Goal: Information Seeking & Learning: Find specific page/section

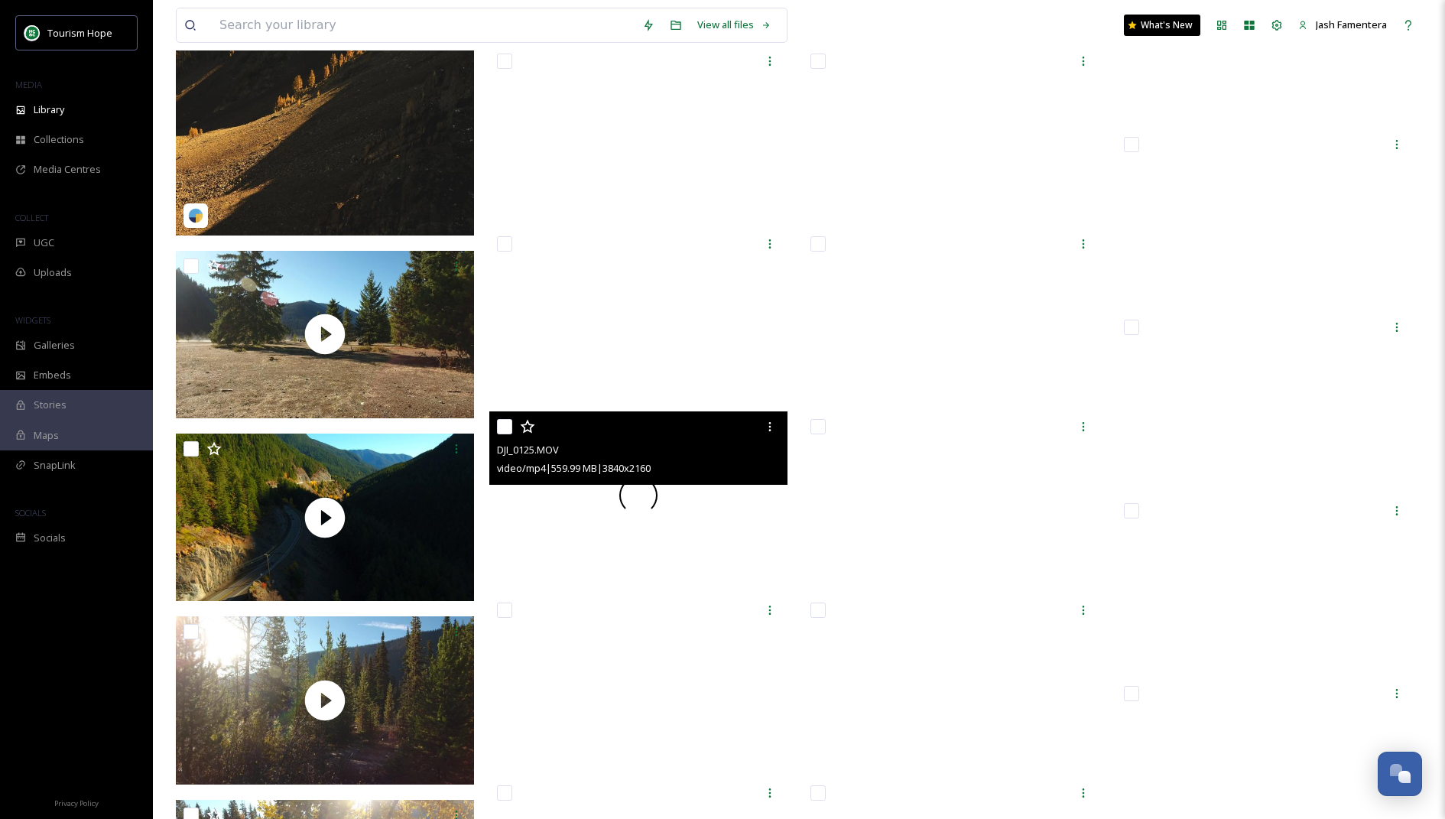
scroll to position [756, 0]
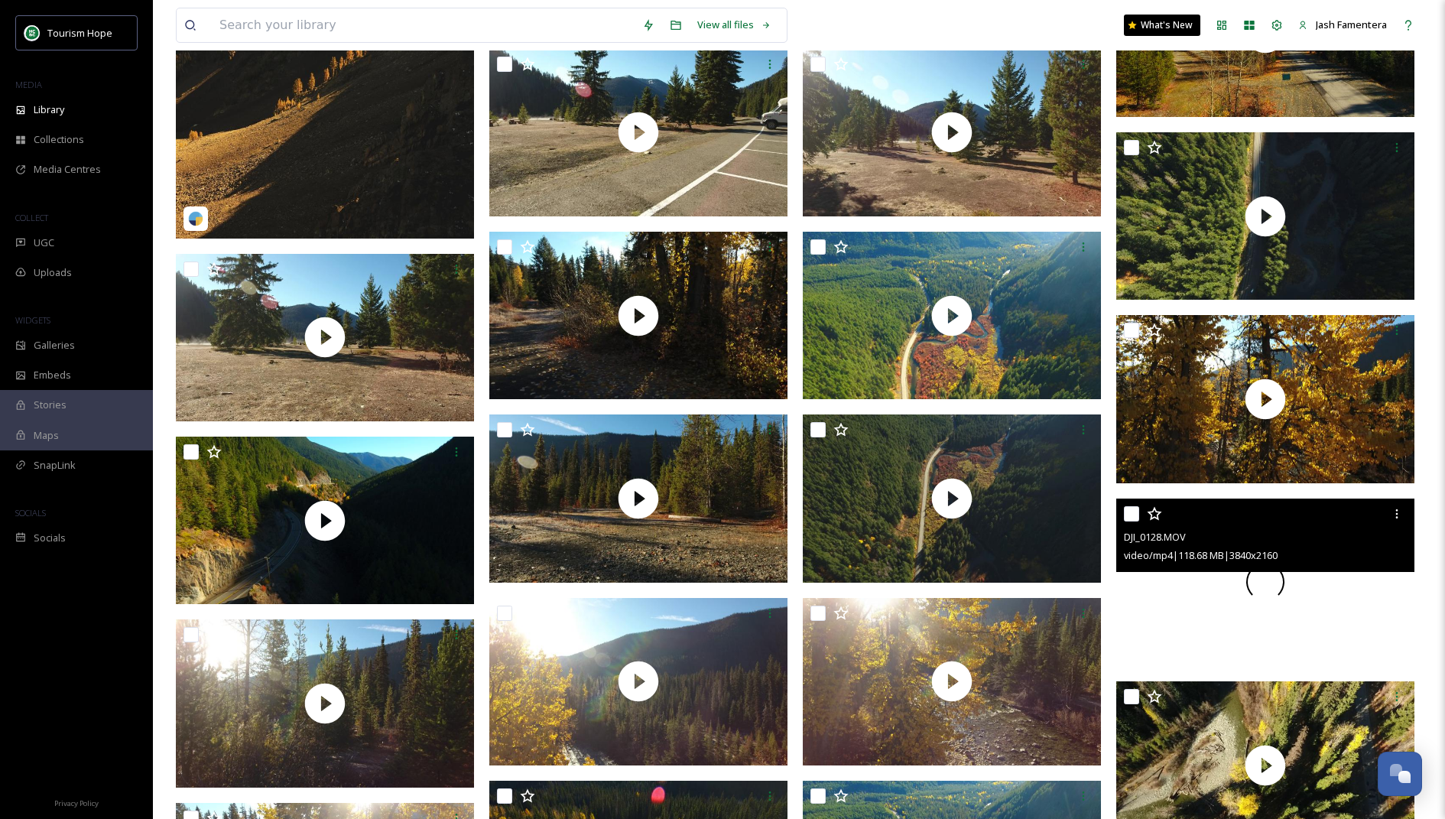
click at [1271, 636] on div at bounding box center [1265, 581] width 298 height 167
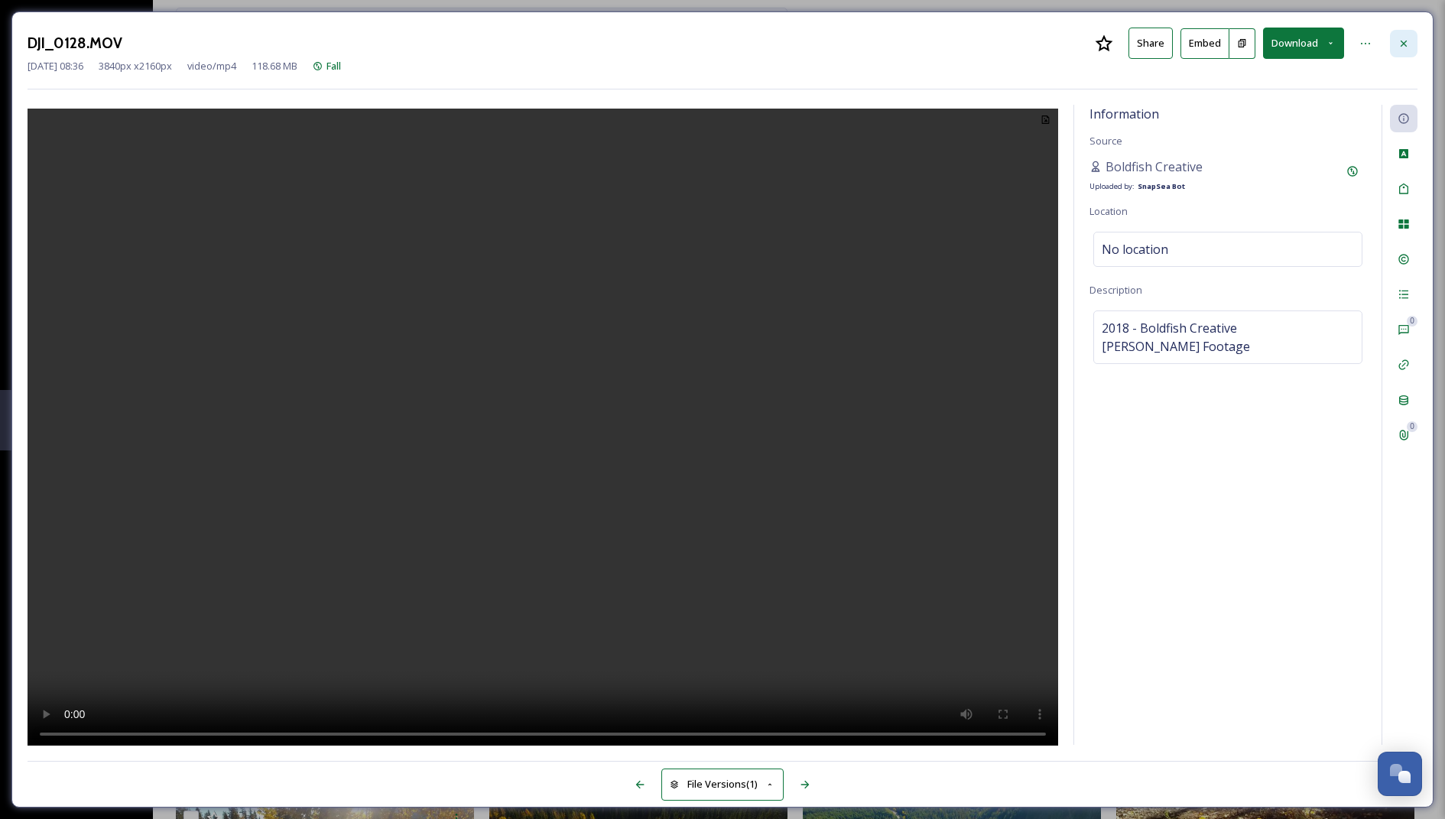
click at [1398, 54] on div at bounding box center [1404, 44] width 28 height 28
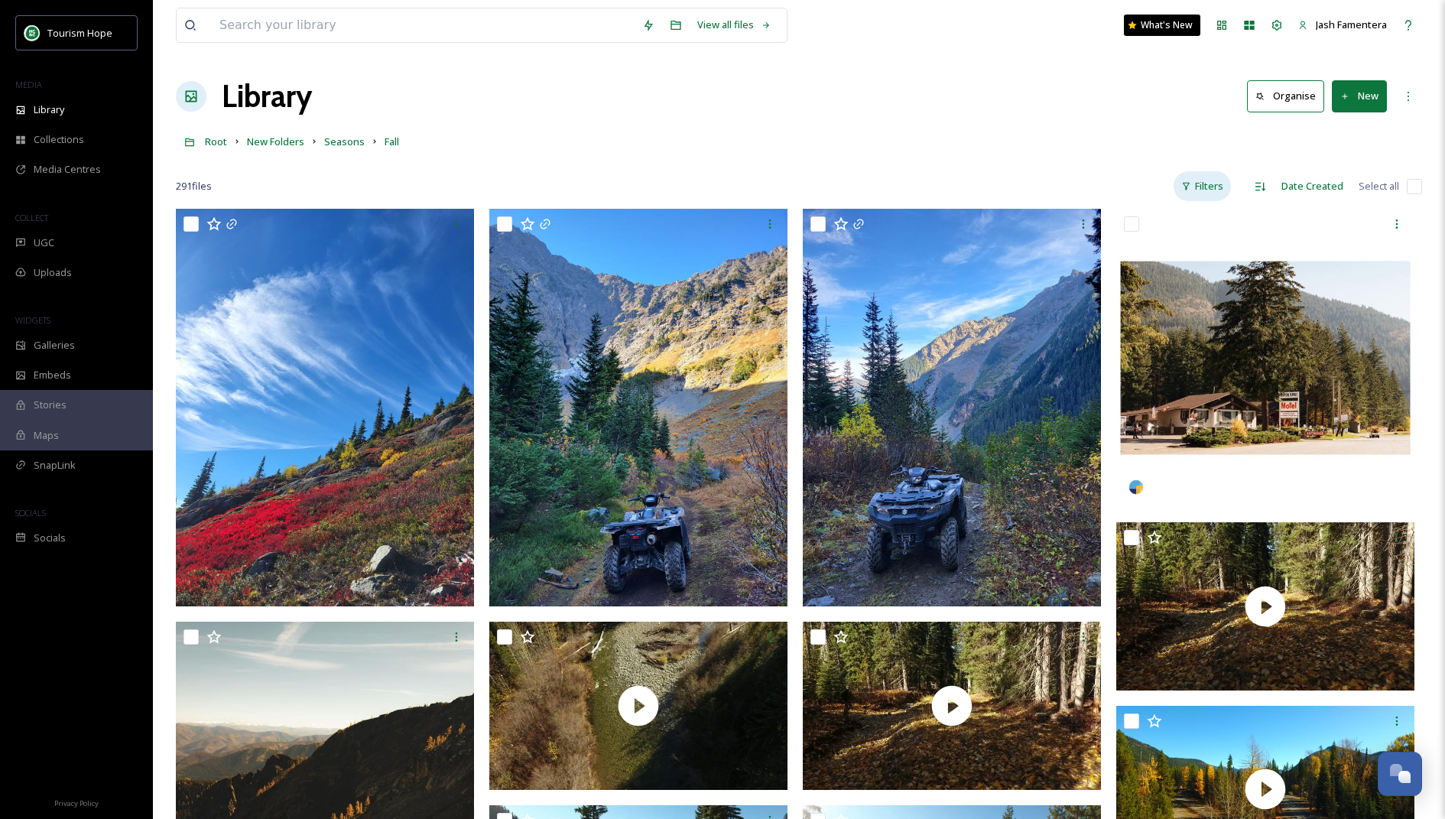
click at [1206, 187] on div "Filters" at bounding box center [1202, 186] width 57 height 30
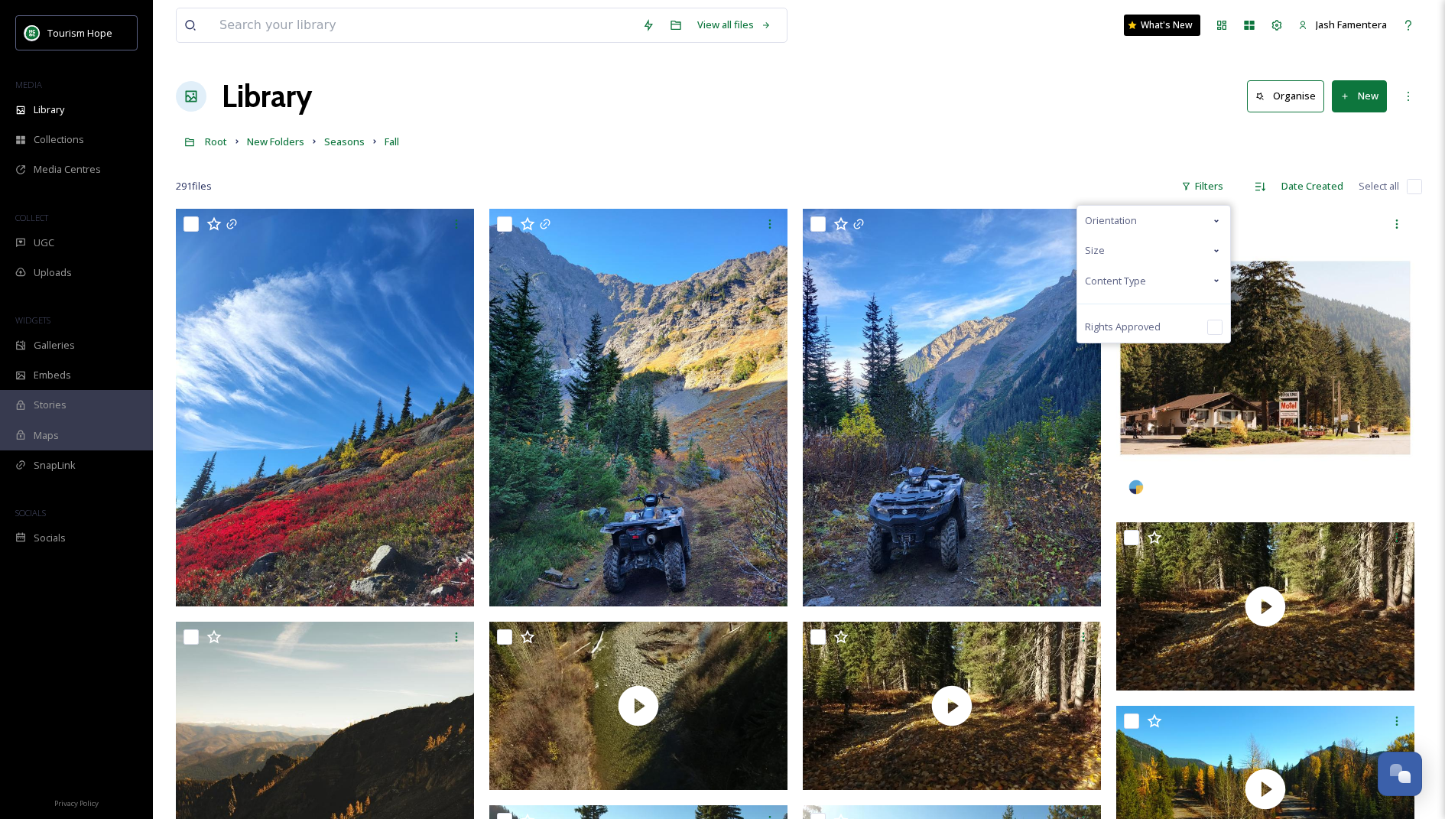
click at [1149, 283] on div "Content Type" at bounding box center [1153, 281] width 153 height 30
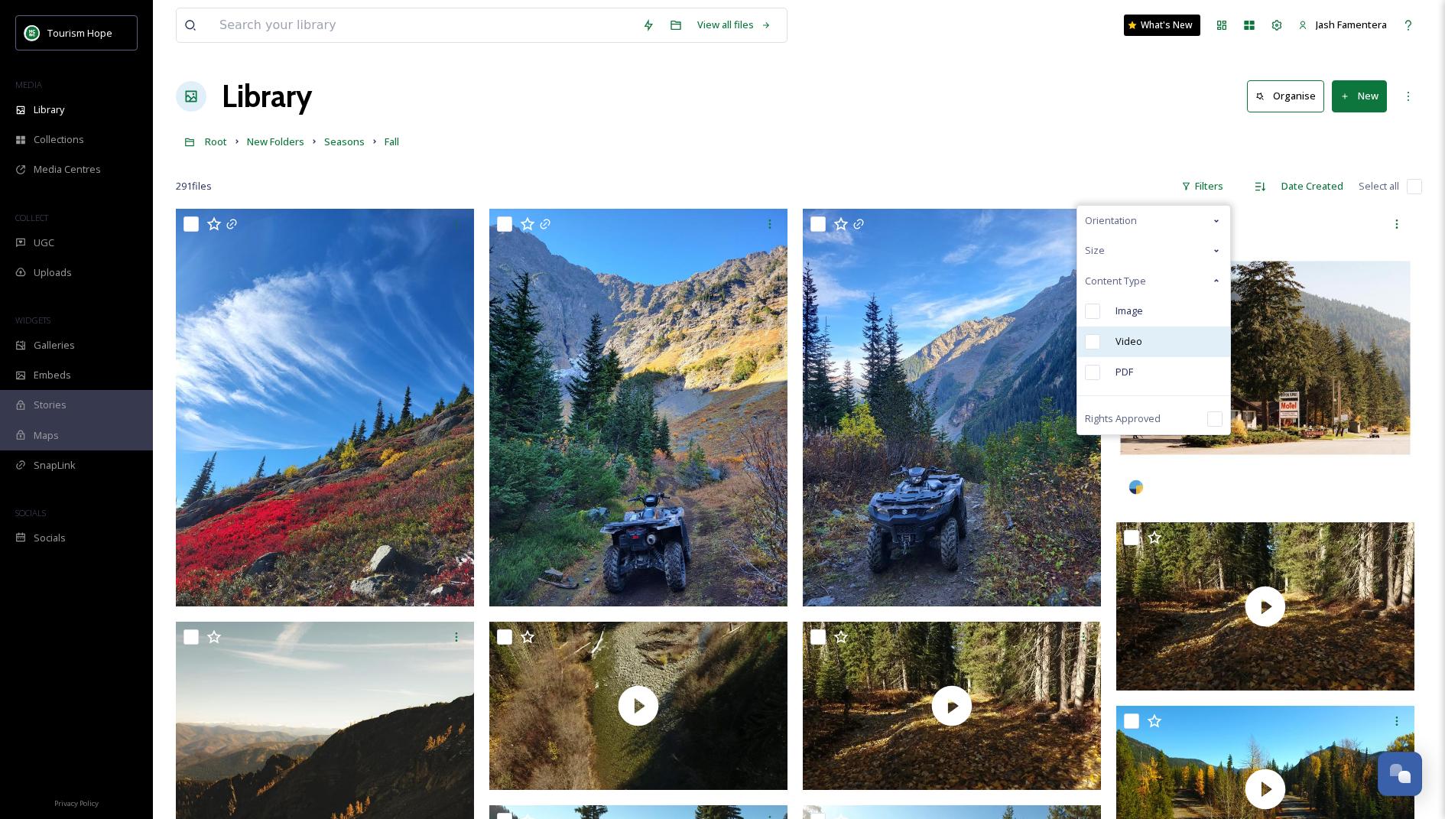
click at [1148, 351] on div "Video" at bounding box center [1153, 341] width 153 height 31
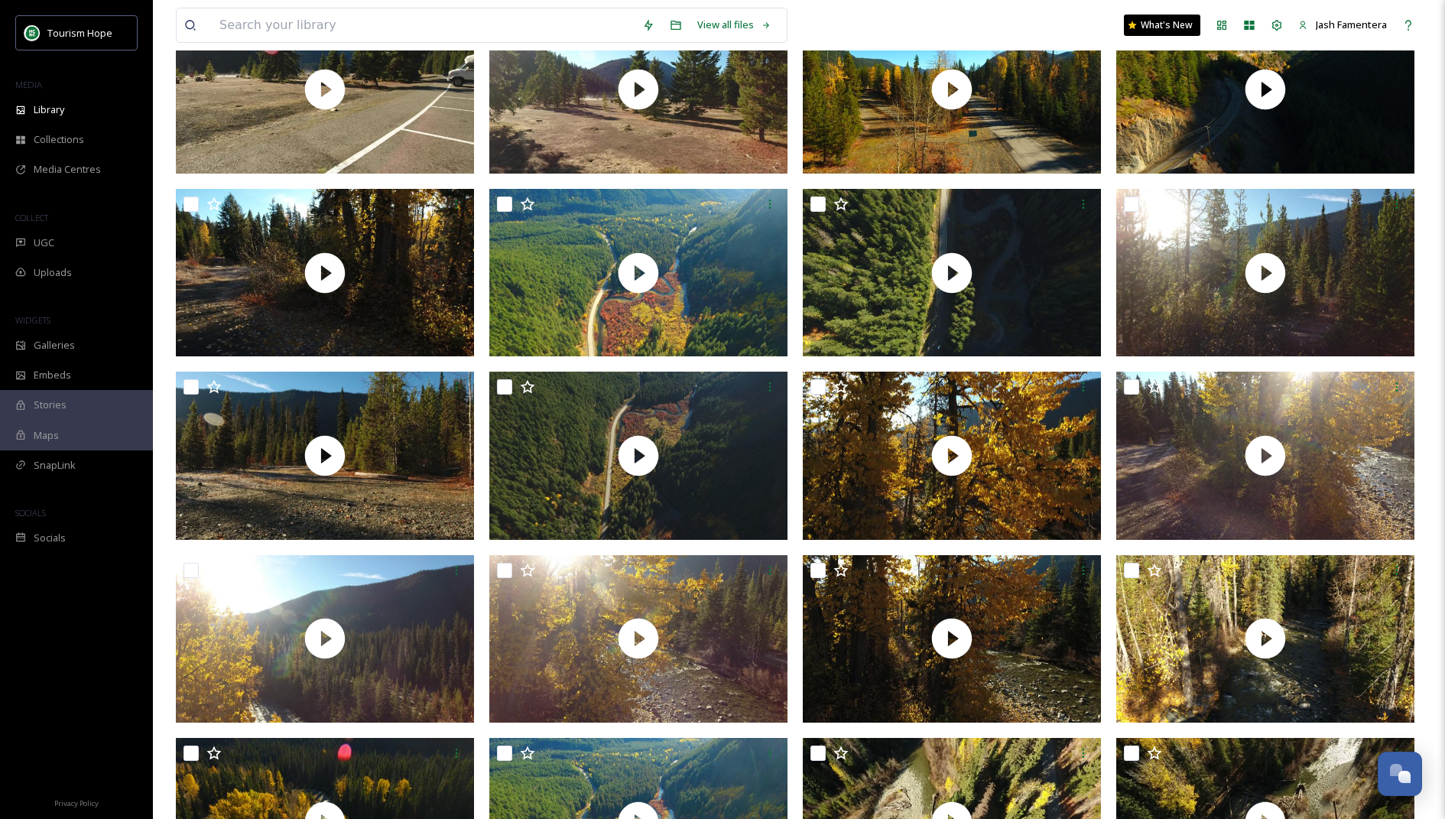
scroll to position [348, 0]
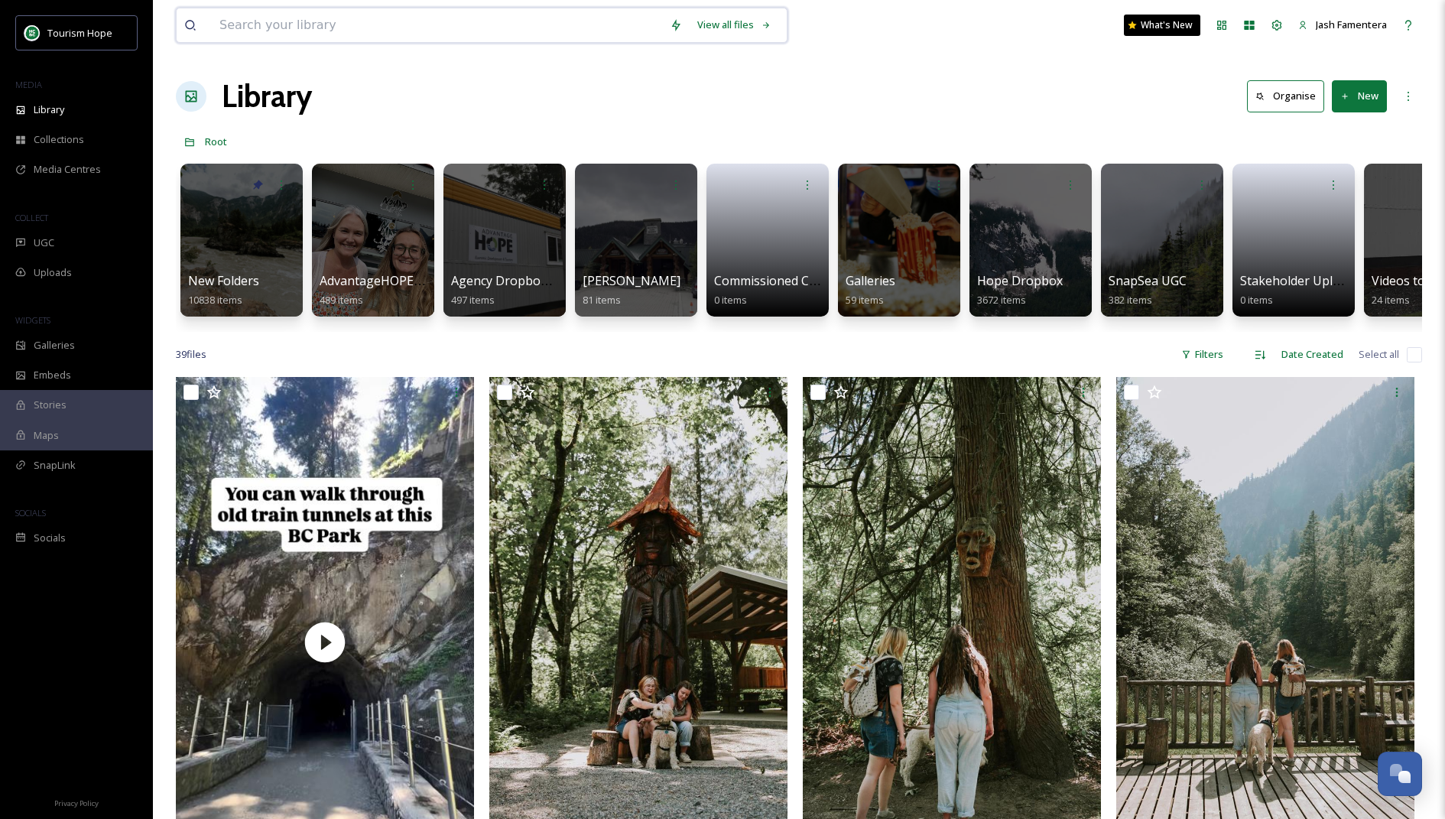
click at [541, 27] on input at bounding box center [437, 25] width 450 height 34
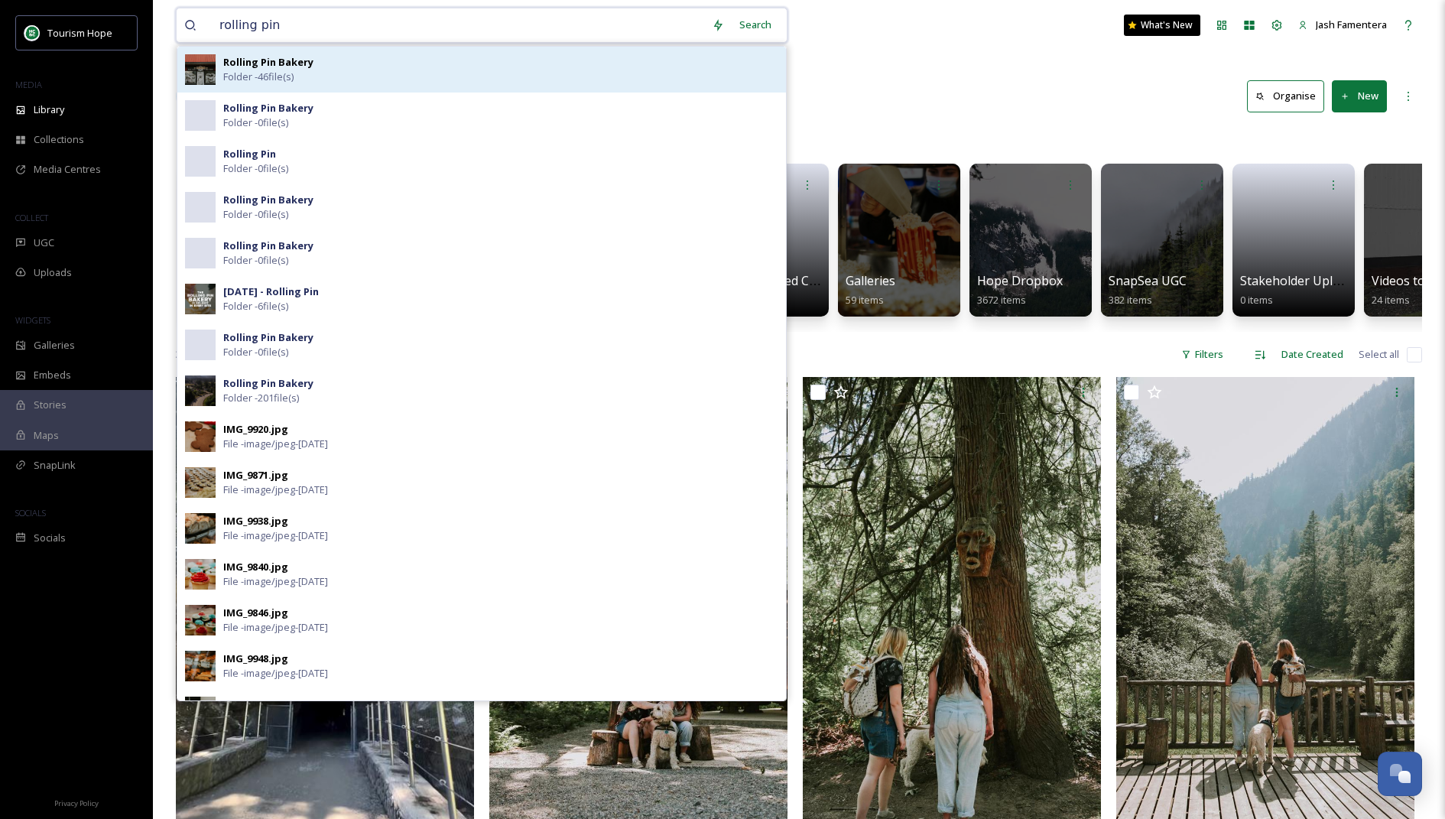
type input "rolling pin"
click at [554, 69] on div "Rolling Pin Bakery Folder - 46 file(s)" at bounding box center [500, 69] width 555 height 29
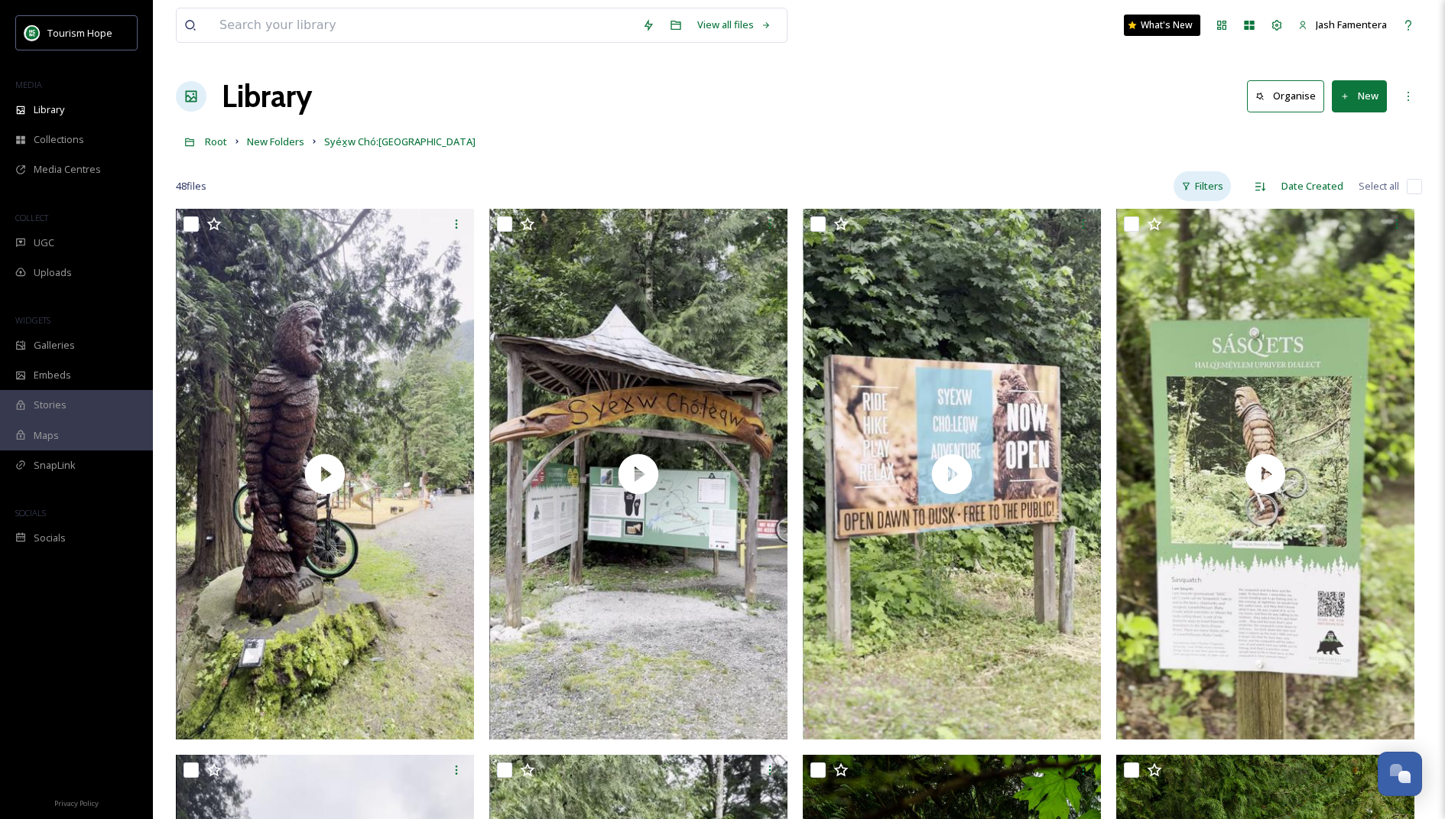
click at [1207, 196] on div "Filters" at bounding box center [1202, 186] width 57 height 30
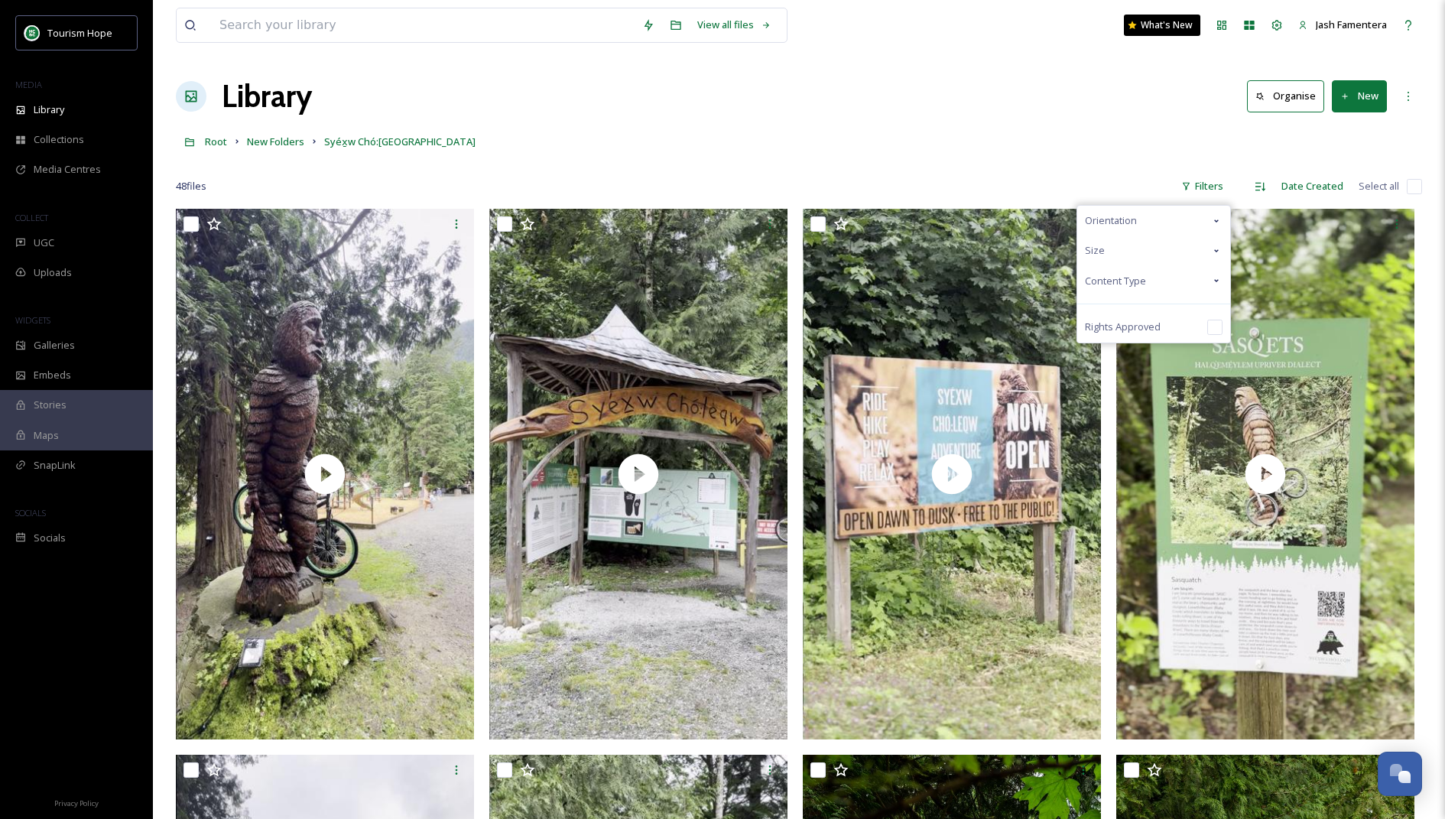
click at [1131, 285] on span "Content Type" at bounding box center [1115, 281] width 61 height 15
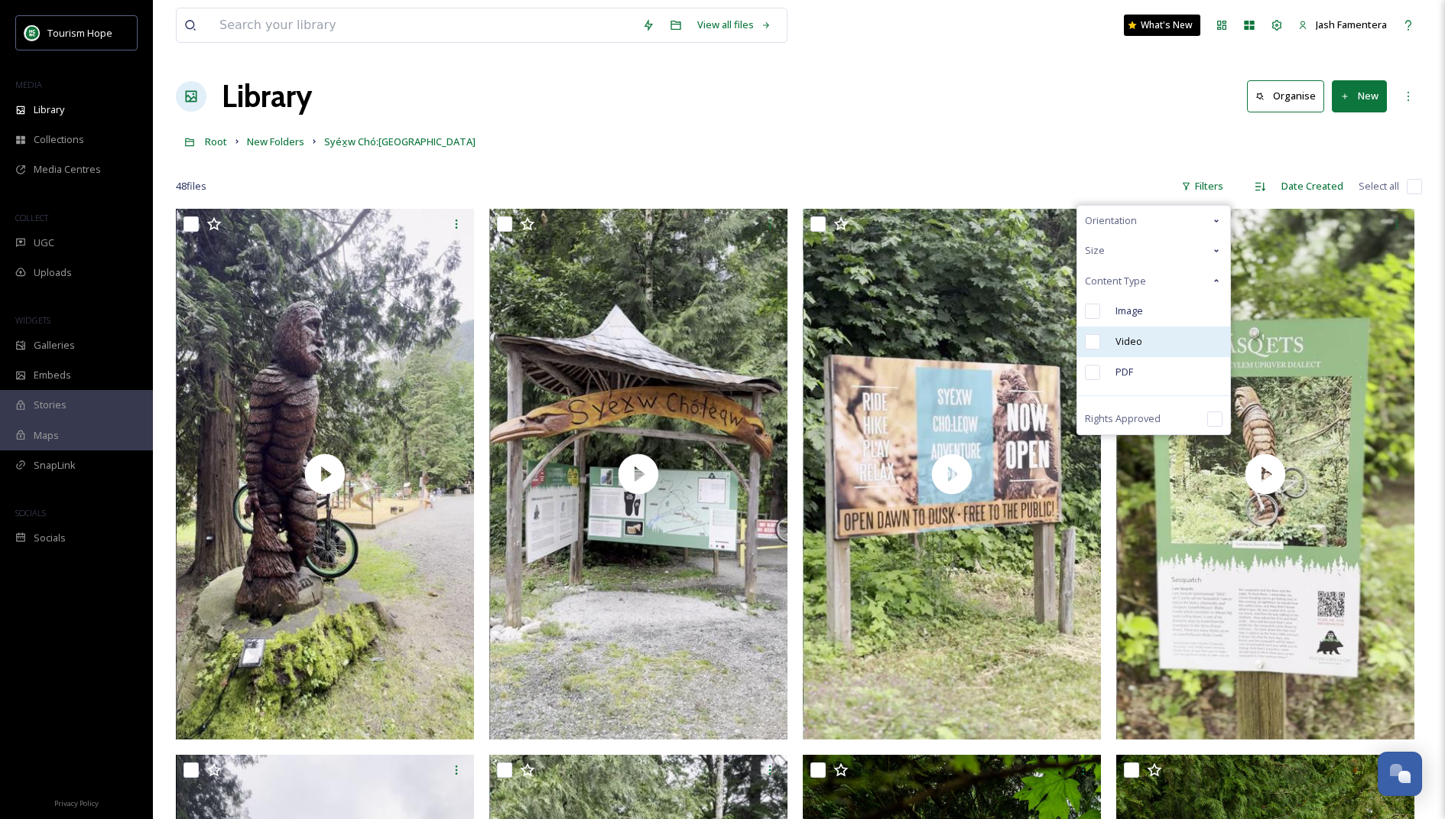
click at [1136, 352] on div "Video" at bounding box center [1153, 341] width 153 height 31
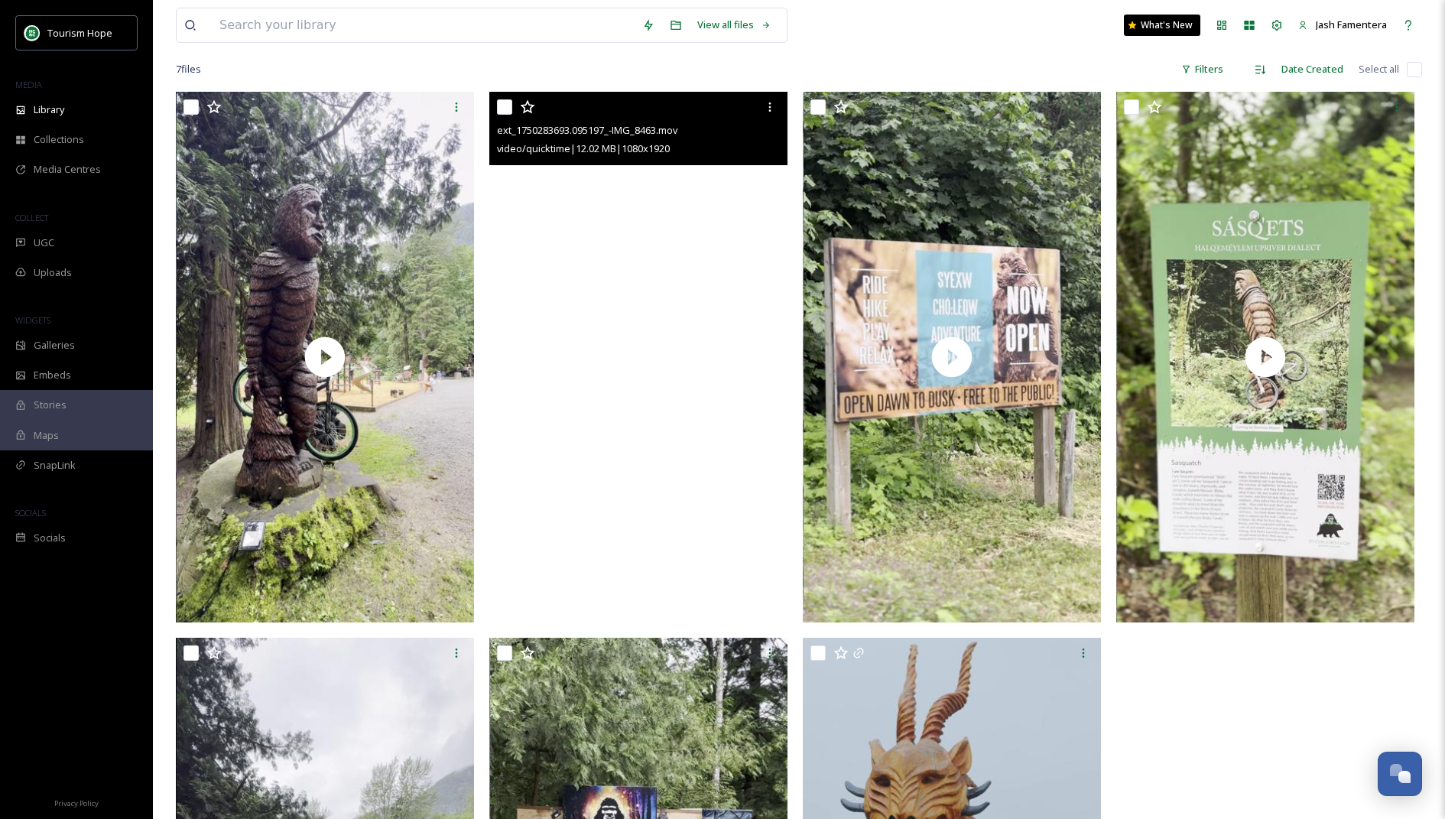
scroll to position [111, 0]
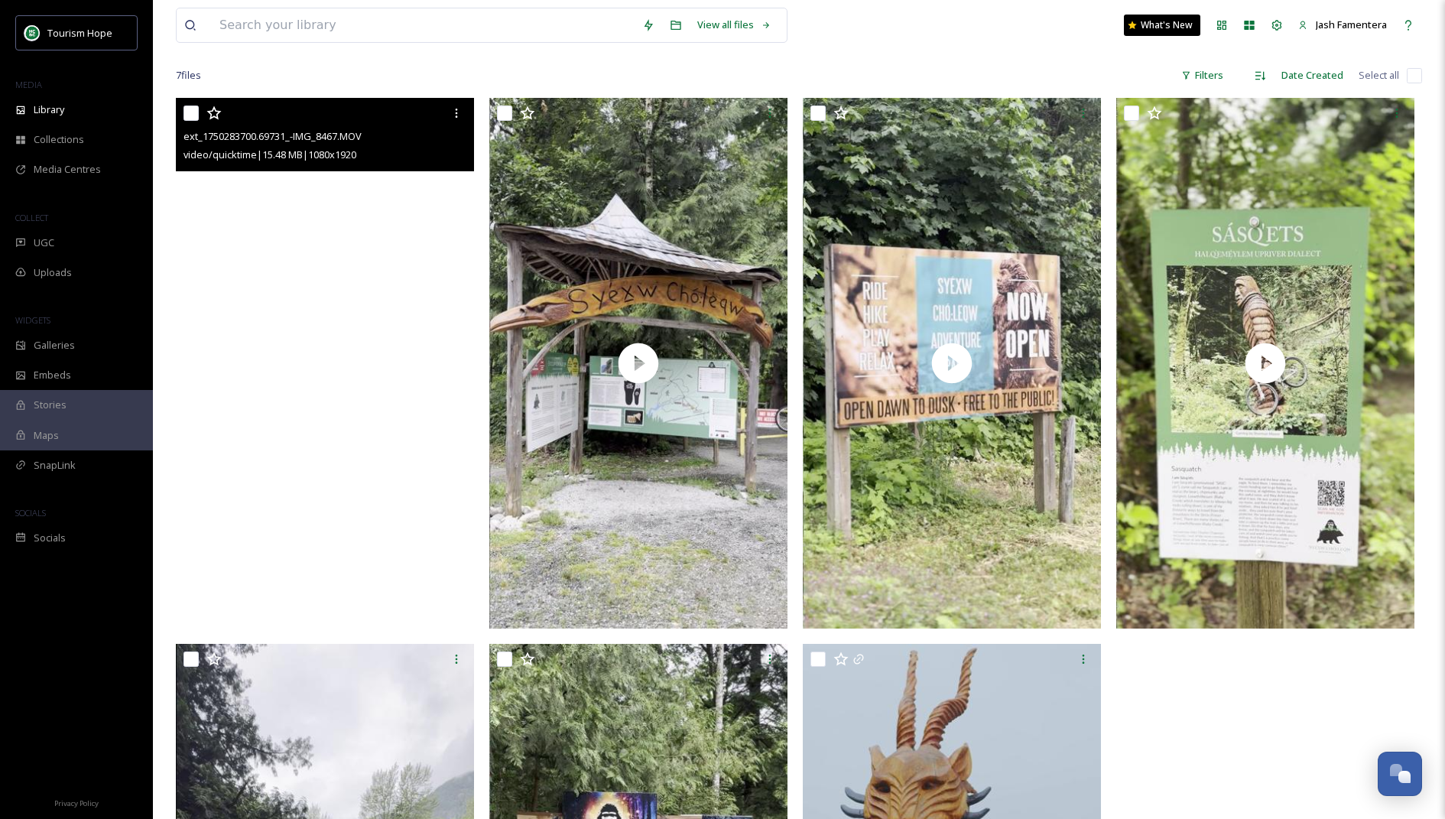
click at [430, 322] on video "ext_1750283700.69731_-IMG_8467.MOV" at bounding box center [325, 363] width 298 height 530
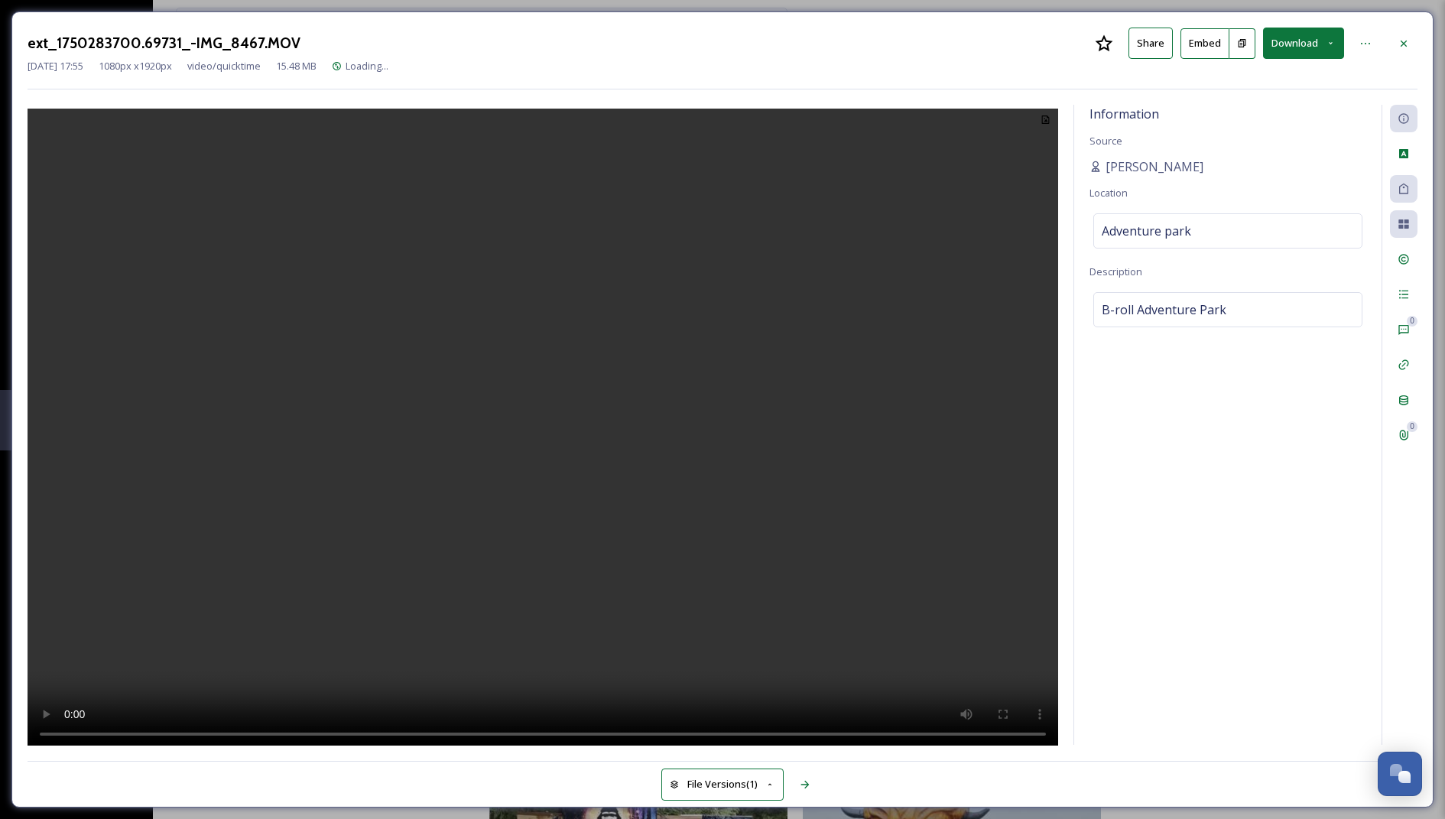
click at [469, 438] on video at bounding box center [543, 430] width 1031 height 642
click at [1401, 37] on icon at bounding box center [1404, 43] width 12 height 12
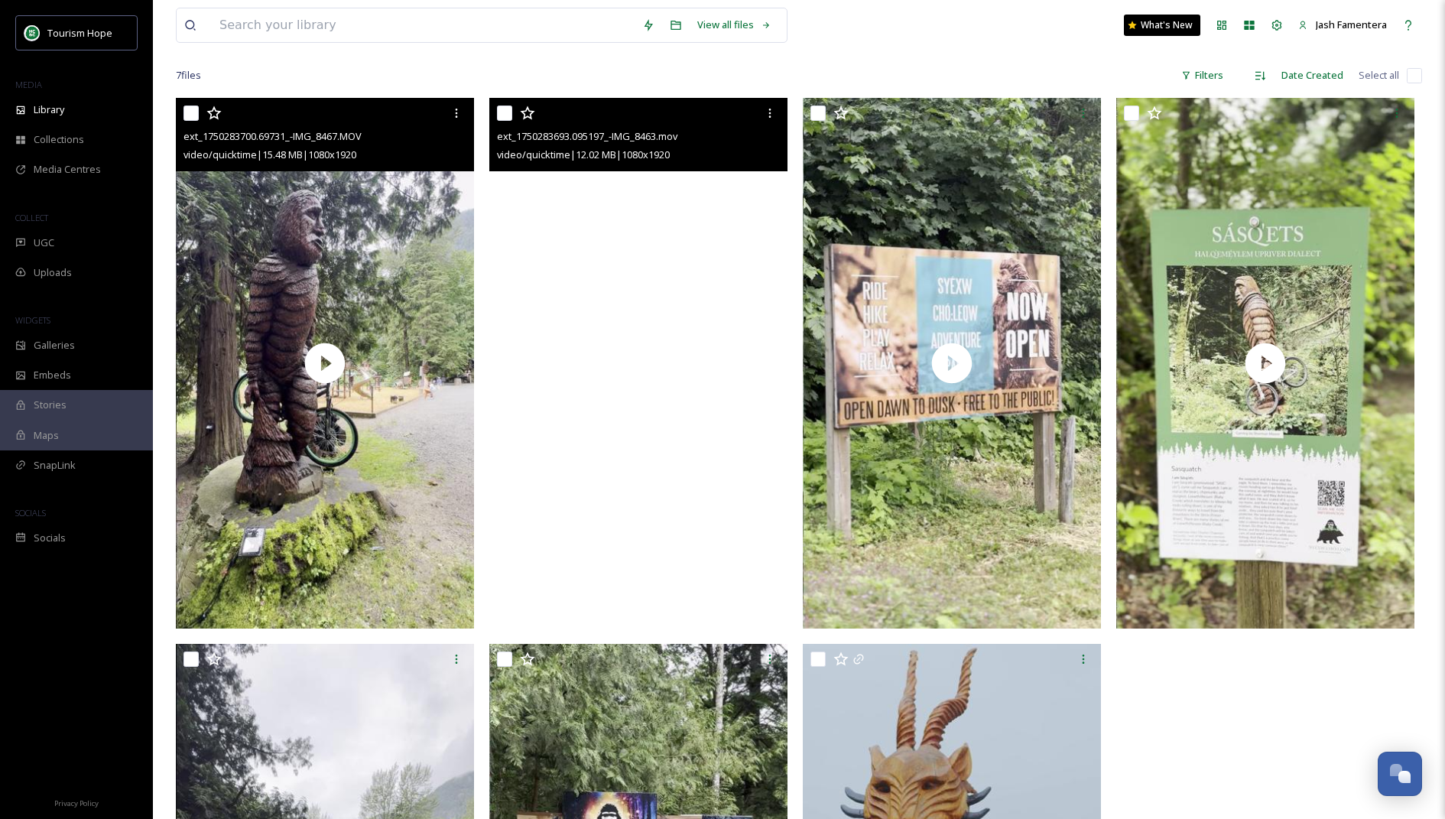
scroll to position [490, 0]
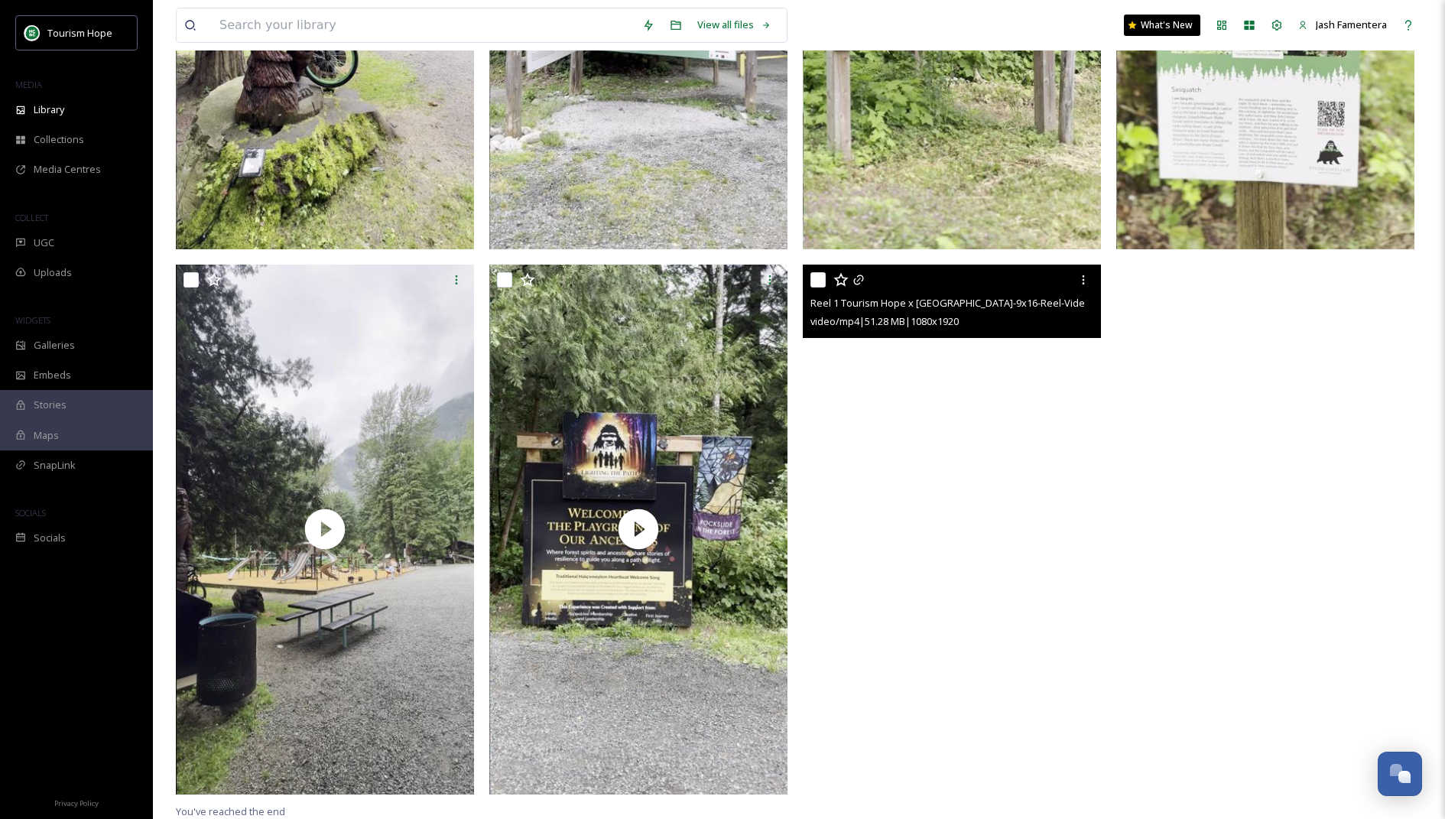
click at [874, 434] on video "Reel 1 Tourism Hope x Hope Mountain Cafe-9x16-Reel-Video-CM-MR.mp4" at bounding box center [952, 530] width 298 height 530
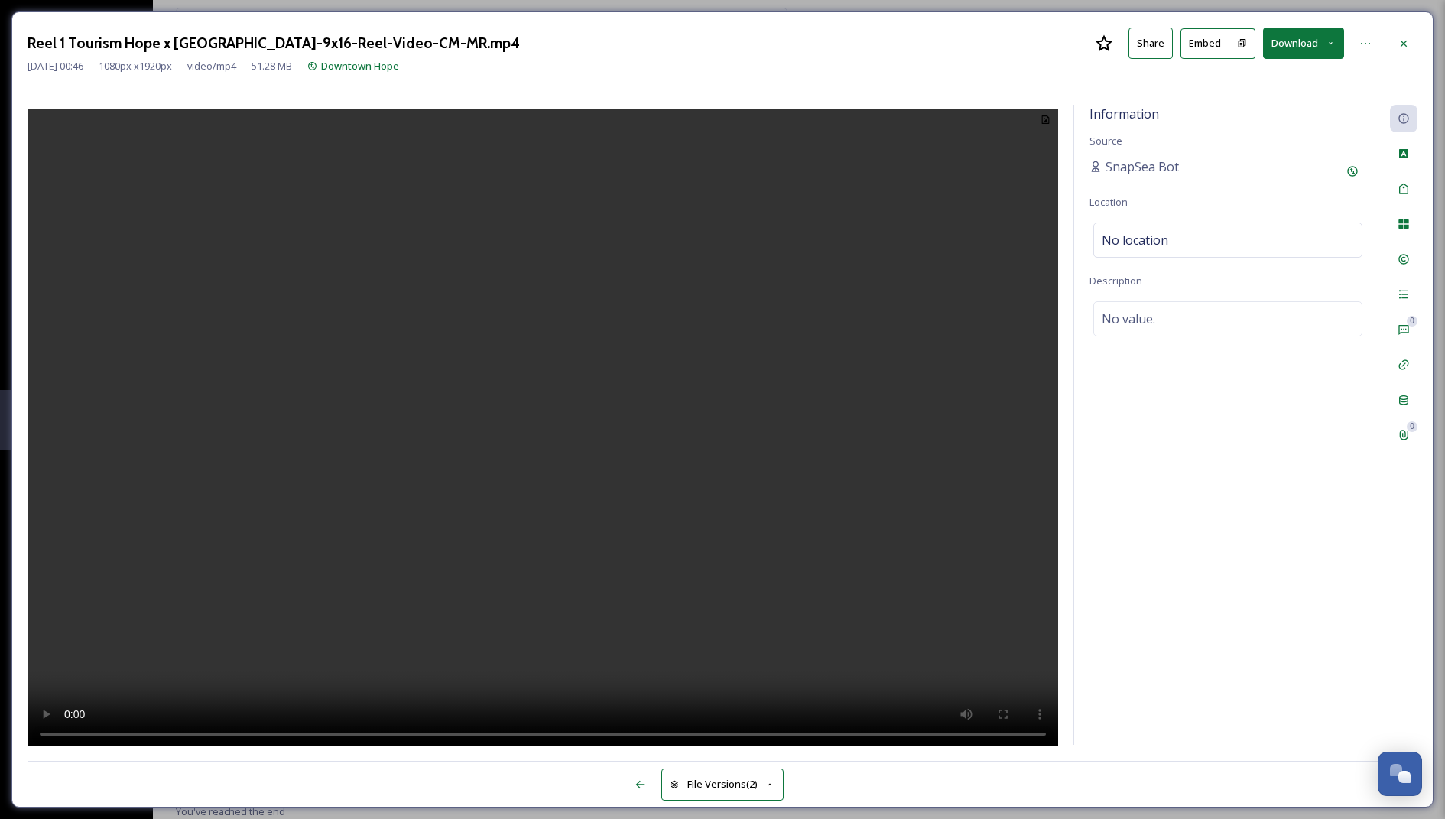
click at [414, 745] on div "Reel 1 Tourism Hope x Hope Mountain Cafe-9x16-Reel-Video-CM-MR.mp4 Share Embed …" at bounding box center [722, 409] width 1422 height 796
click at [1386, 31] on div "Reel 1 Tourism Hope x Hope Mountain Cafe-9x16-Reel-Video-CM-MR.mp4 Share Embed …" at bounding box center [723, 43] width 1390 height 31
click at [1400, 45] on icon at bounding box center [1404, 43] width 12 height 12
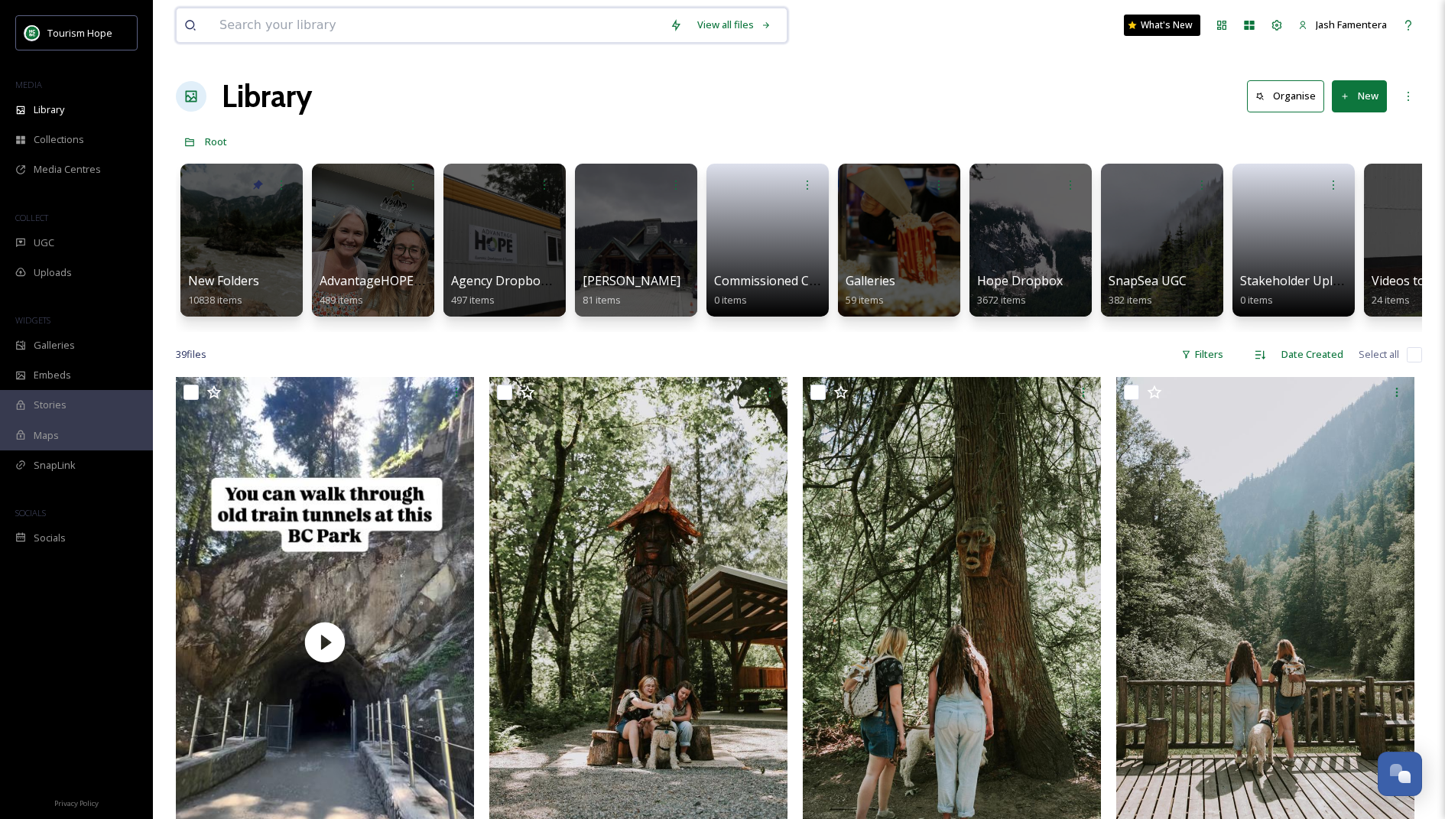
click at [525, 38] on input at bounding box center [437, 25] width 450 height 34
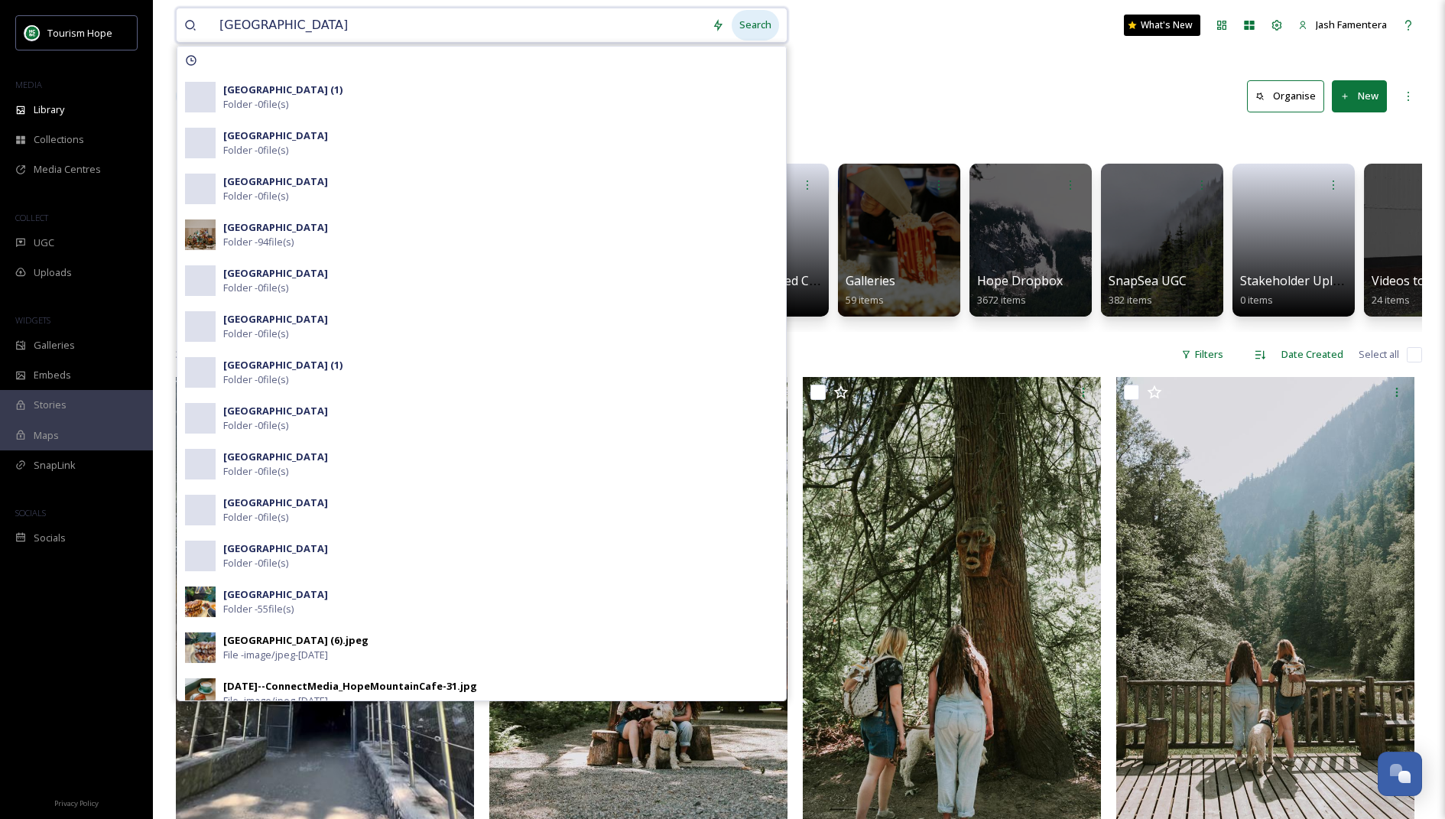
type input "hope mountain cafe"
click at [748, 29] on div "Search" at bounding box center [755, 25] width 47 height 30
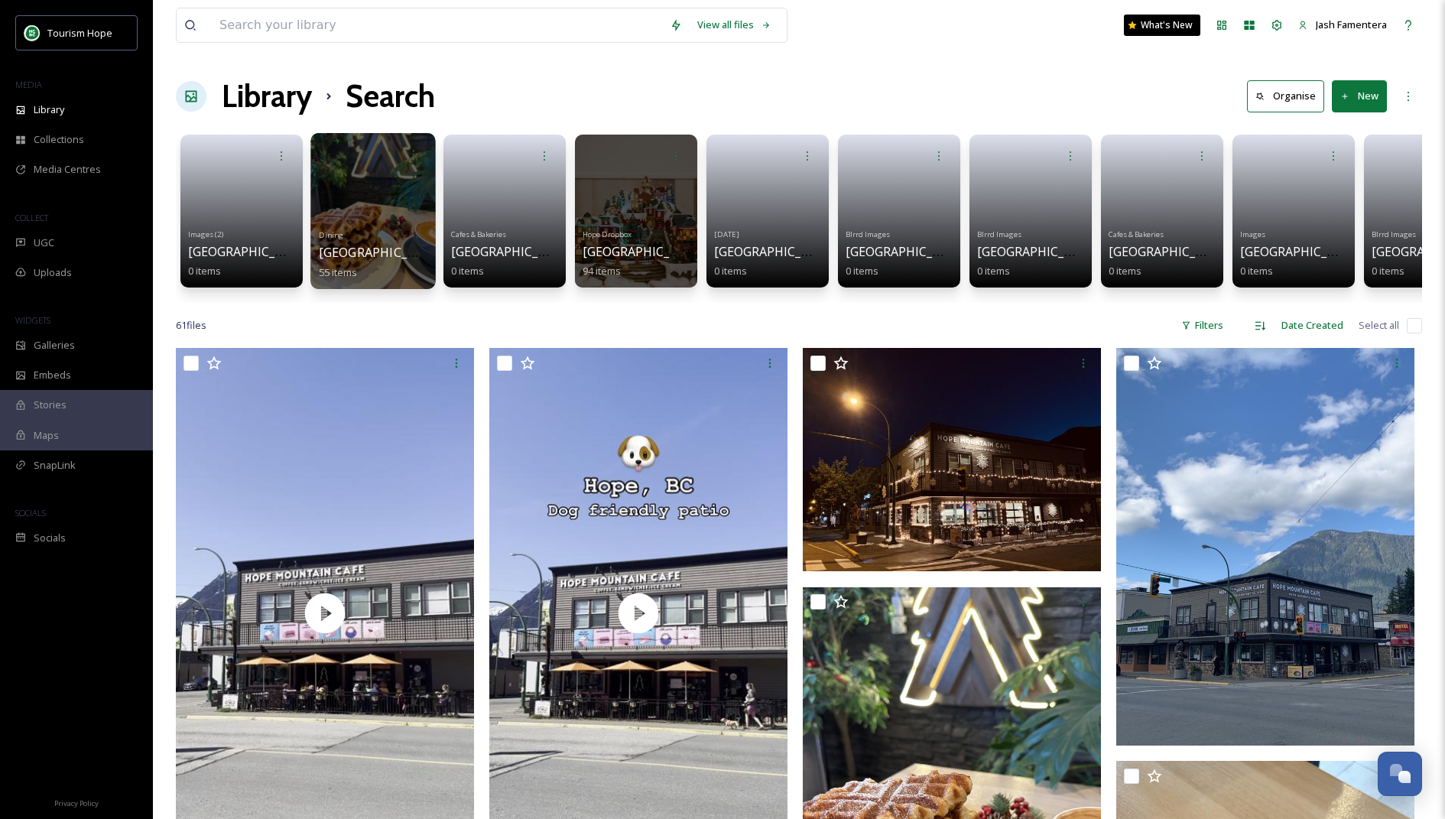
click at [333, 190] on div at bounding box center [372, 211] width 125 height 156
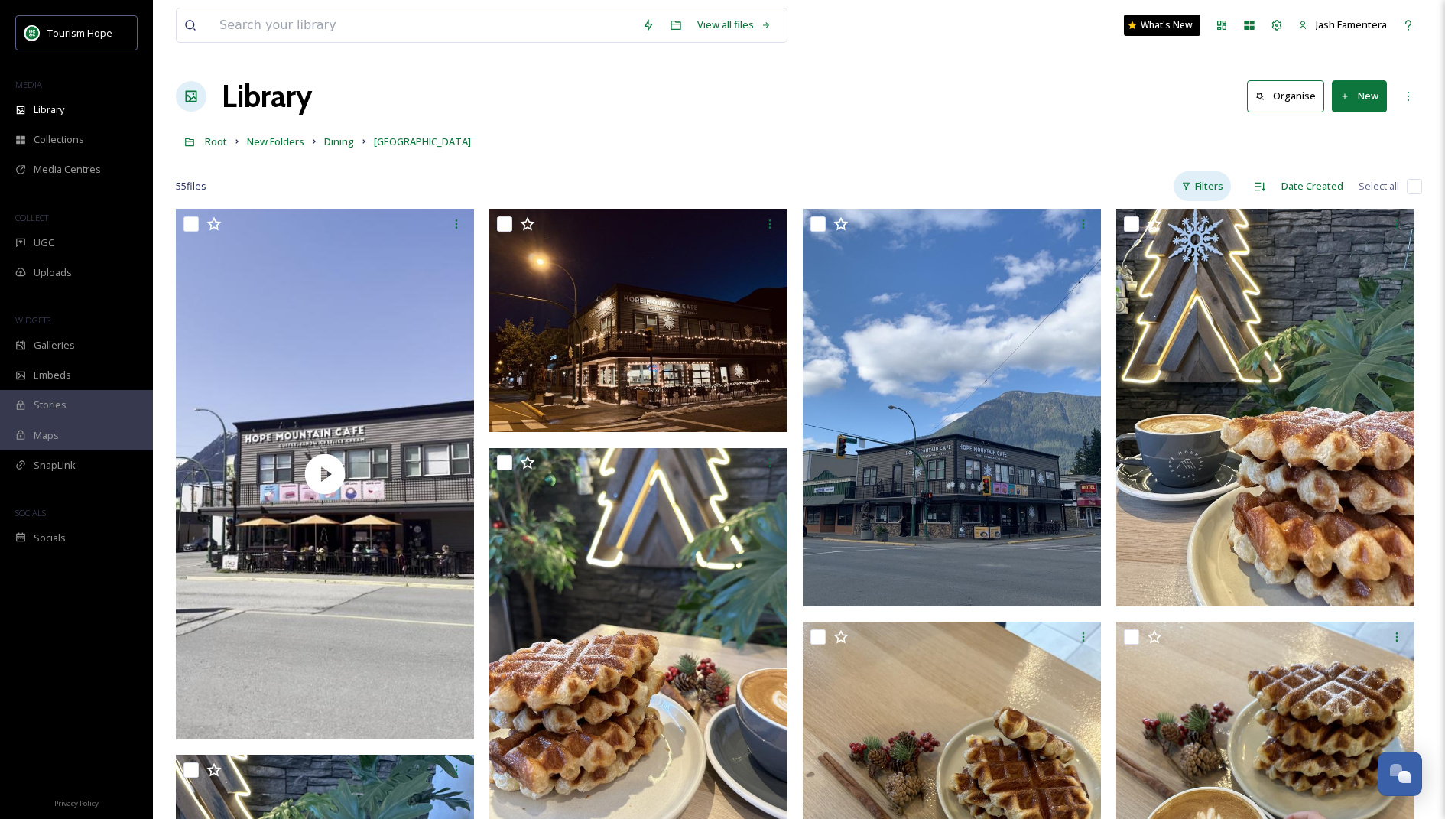
click at [1203, 188] on div "Filters" at bounding box center [1202, 186] width 57 height 30
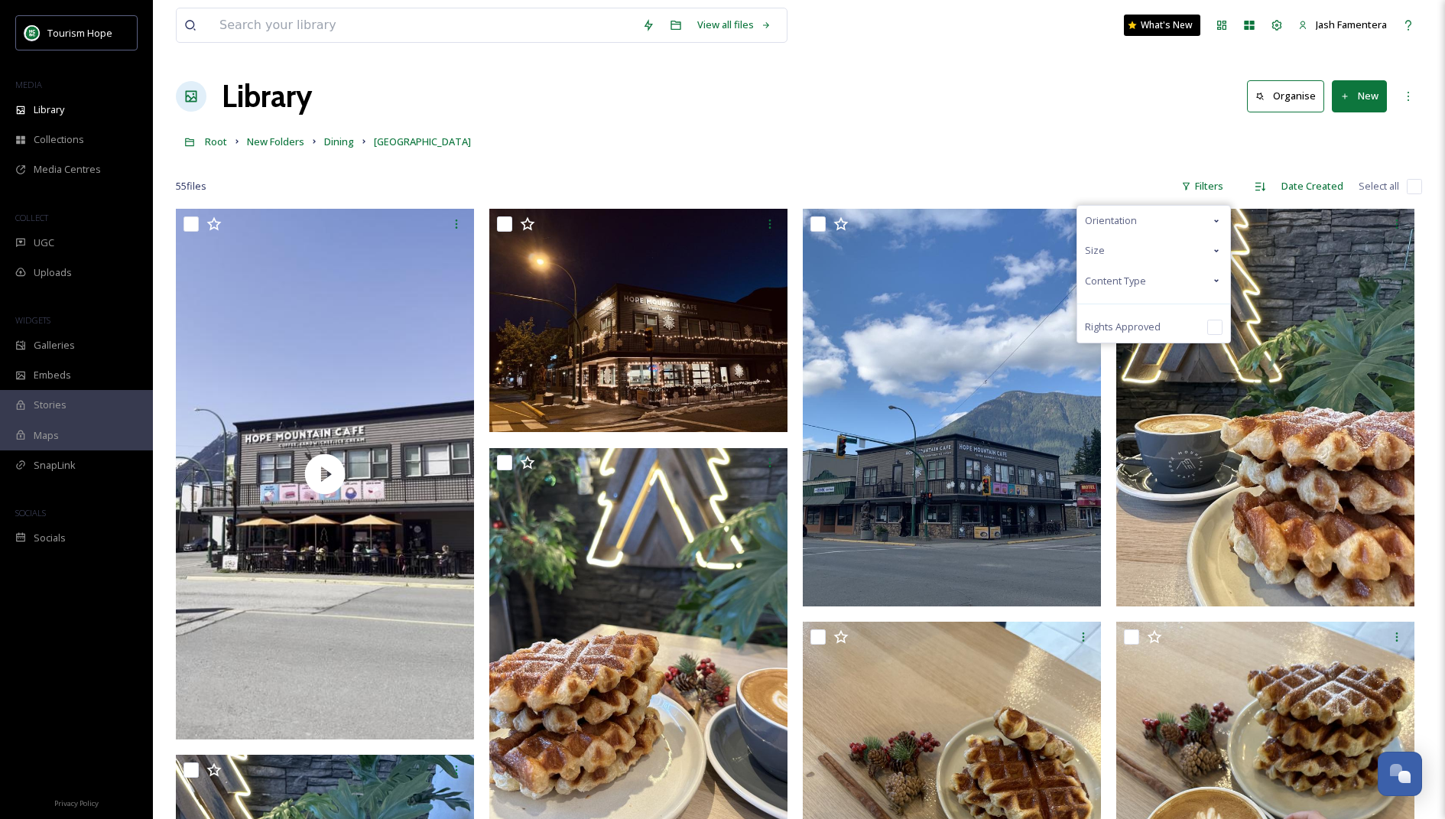
click at [1137, 224] on span "Orientation" at bounding box center [1111, 220] width 52 height 15
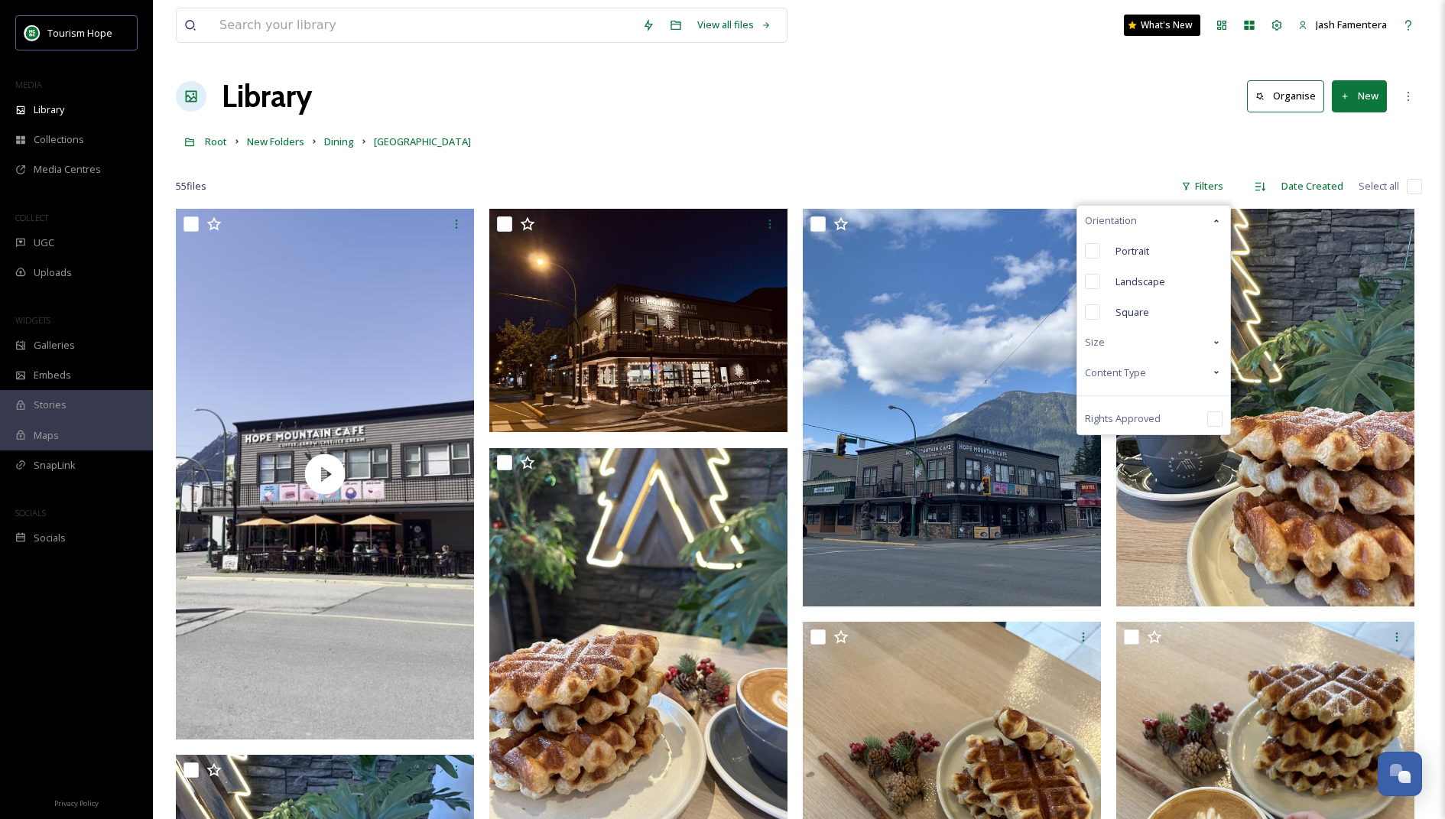
click at [1172, 170] on div at bounding box center [799, 163] width 1246 height 15
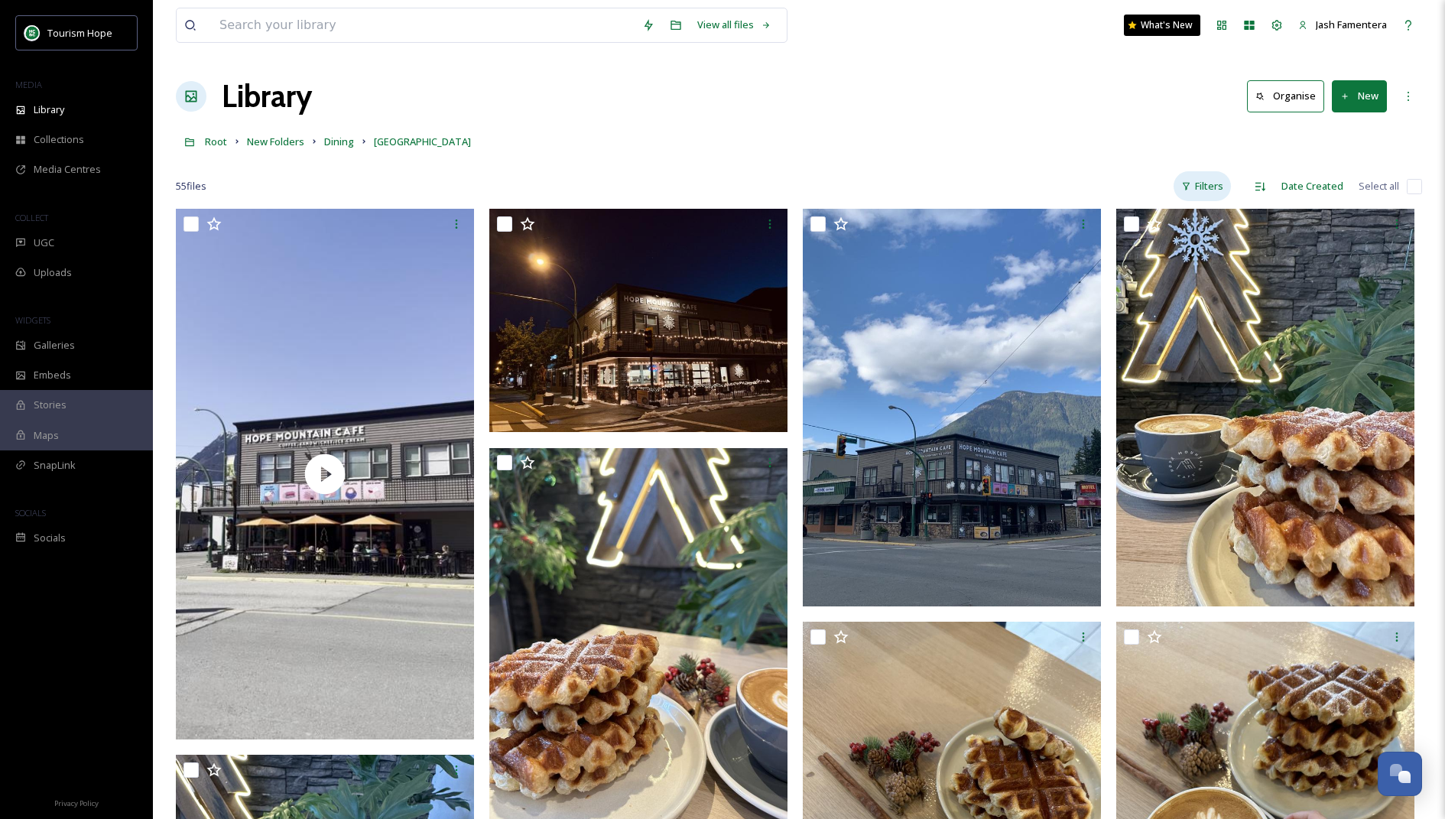
click at [1199, 180] on div "Filters" at bounding box center [1202, 186] width 57 height 30
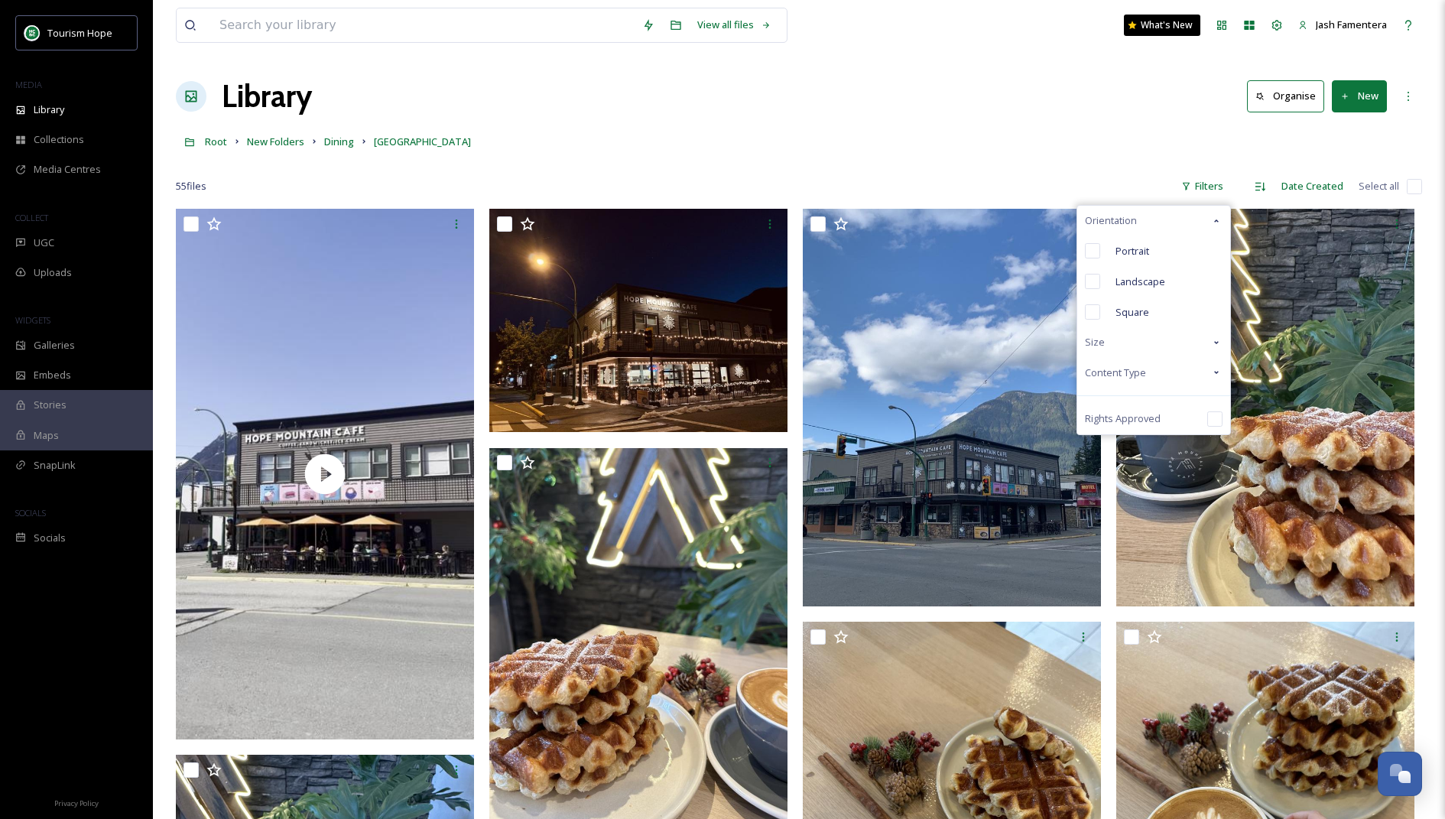
click at [1170, 356] on div "Size" at bounding box center [1153, 342] width 153 height 30
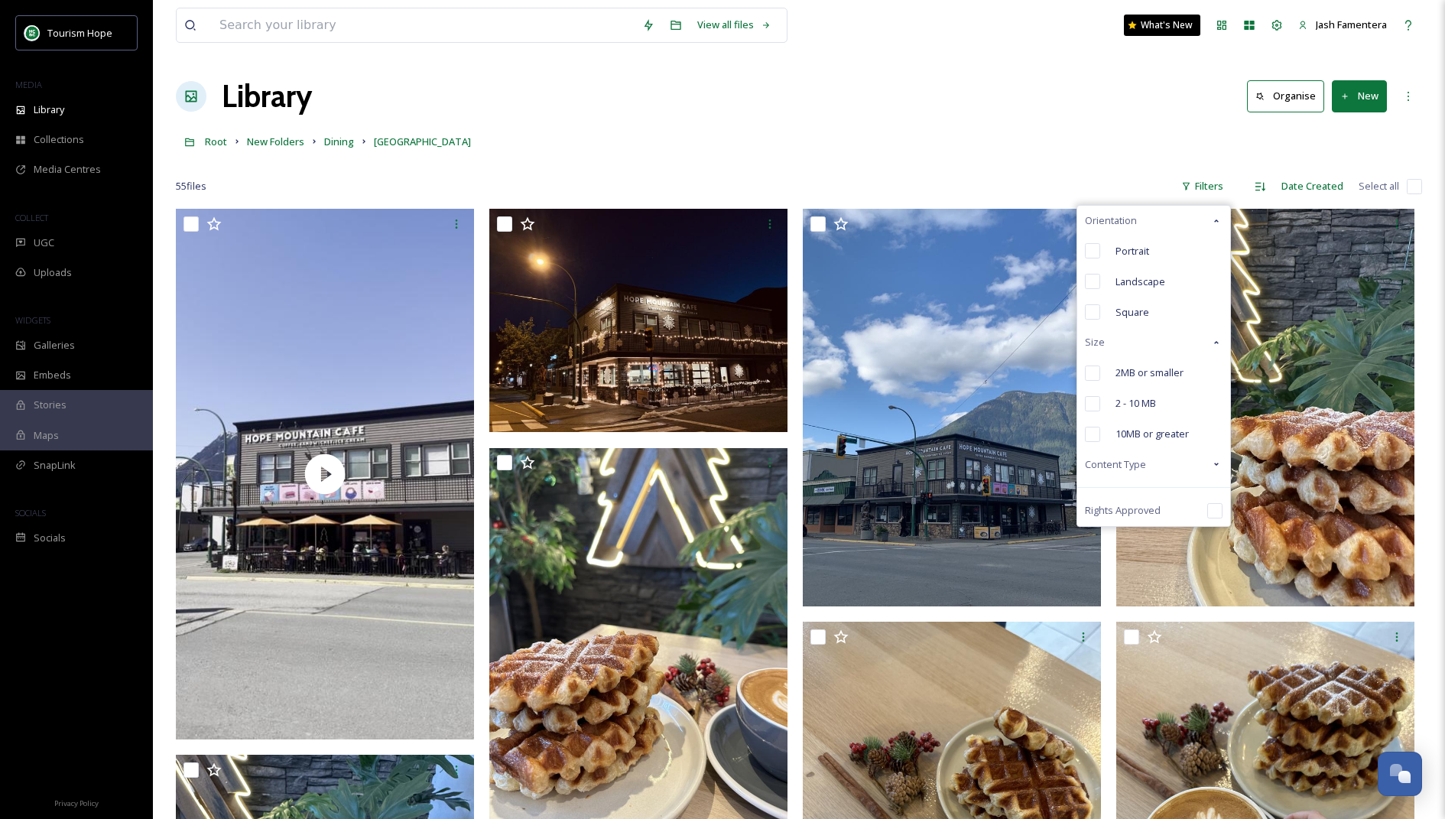
click at [1098, 174] on div "55 file s Filters Orientation Portrait Landscape Square Size 2MB or smaller 2 -…" at bounding box center [799, 186] width 1246 height 30
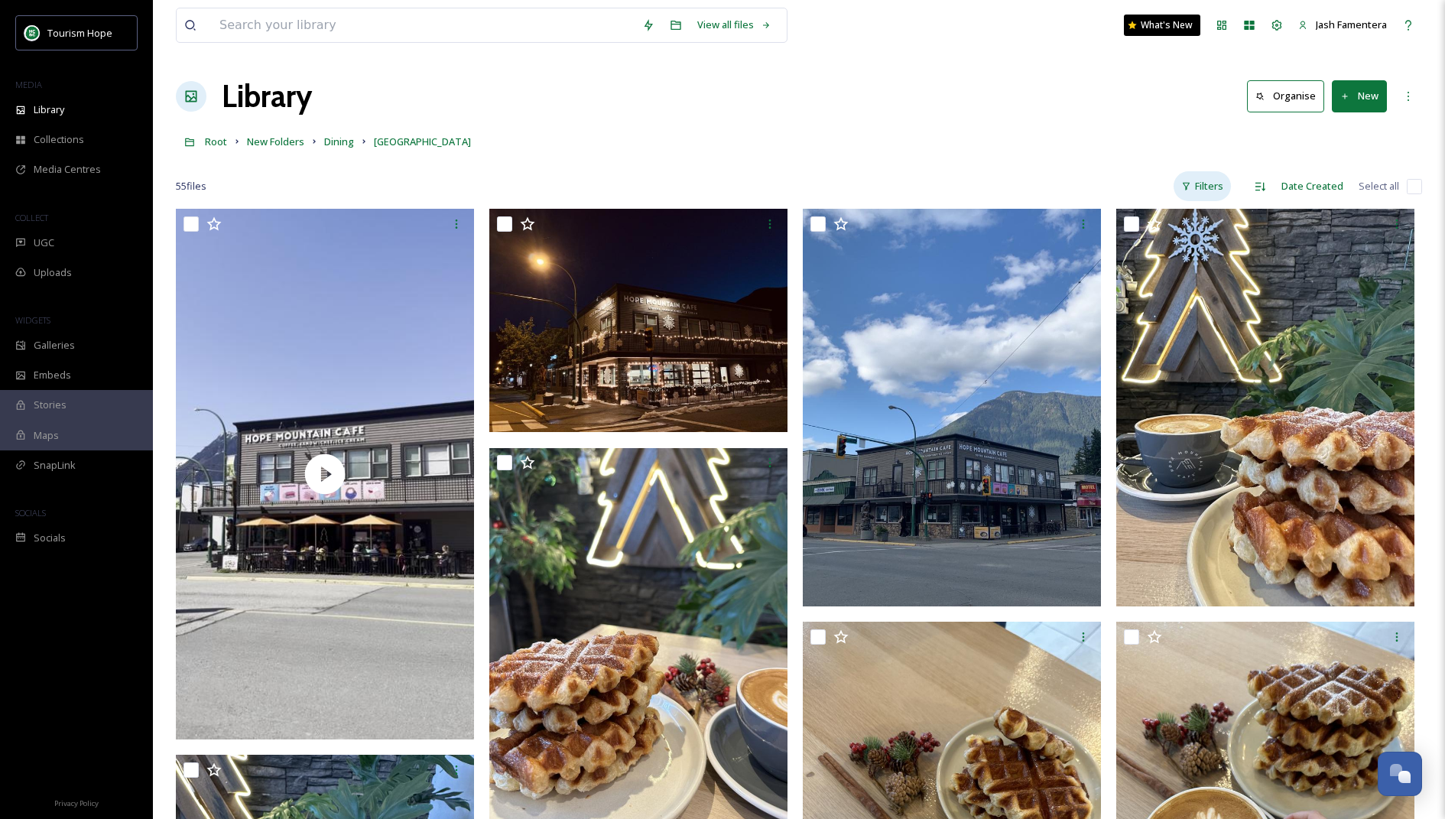
click at [1185, 174] on div "Filters" at bounding box center [1202, 186] width 57 height 30
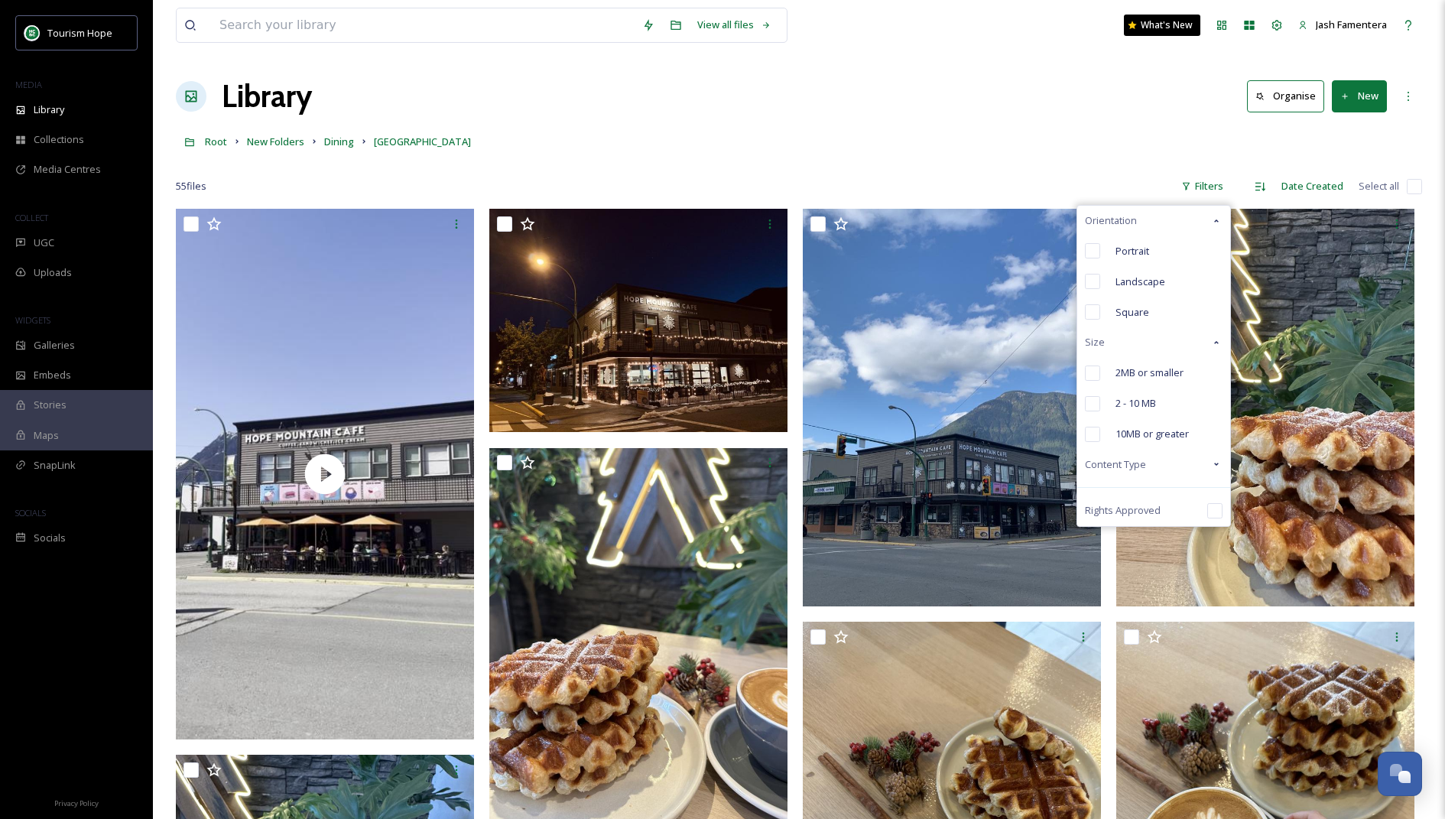
click at [1154, 457] on div "Content Type" at bounding box center [1153, 465] width 153 height 30
click at [1161, 524] on div "Video" at bounding box center [1153, 525] width 153 height 31
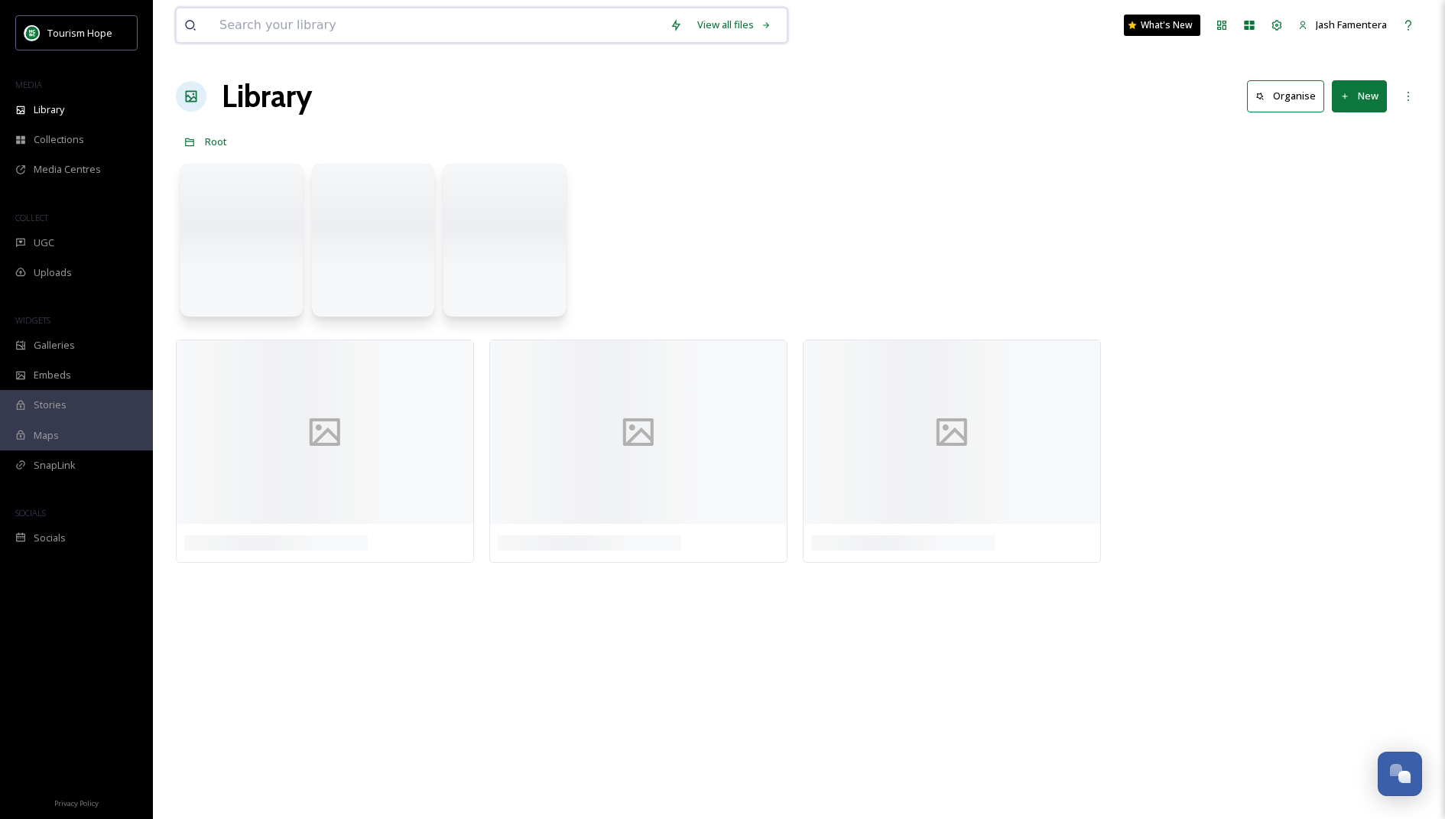
click at [467, 21] on input at bounding box center [437, 25] width 450 height 34
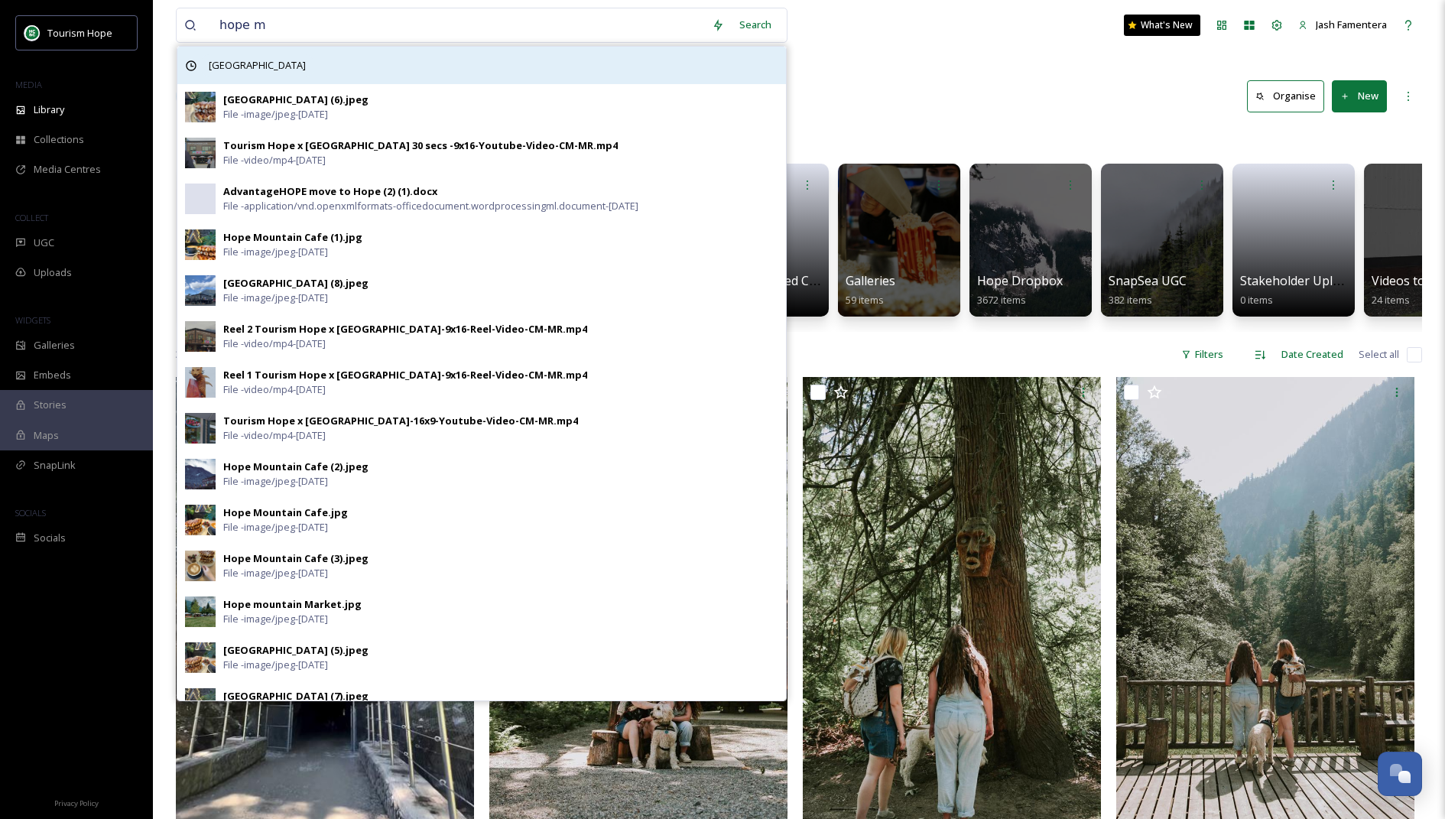
click at [352, 75] on div "[GEOGRAPHIC_DATA]" at bounding box center [481, 65] width 609 height 37
click at [472, 62] on div "[GEOGRAPHIC_DATA]" at bounding box center [481, 65] width 609 height 37
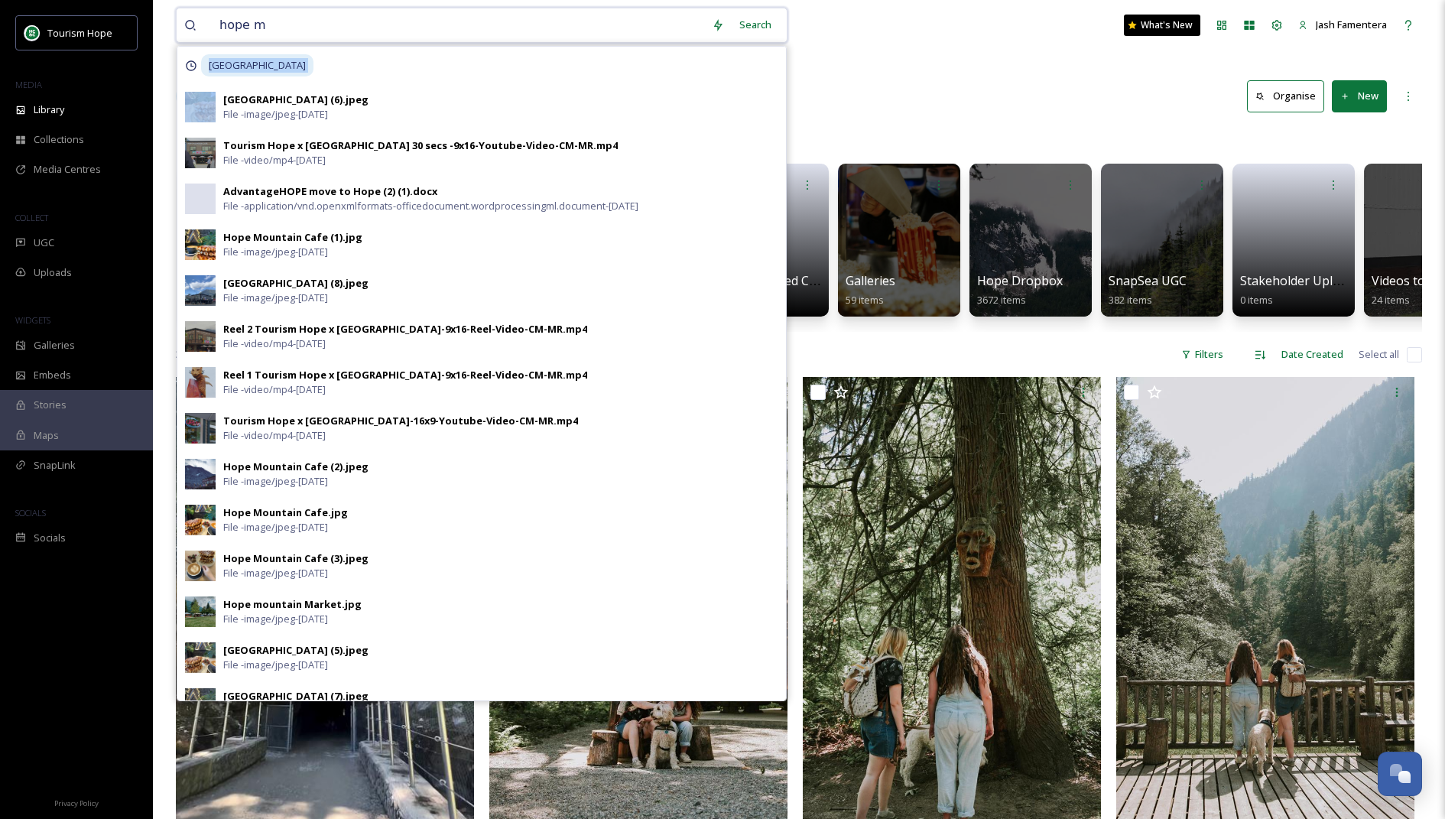
click at [498, 32] on input "hope m" at bounding box center [458, 25] width 492 height 34
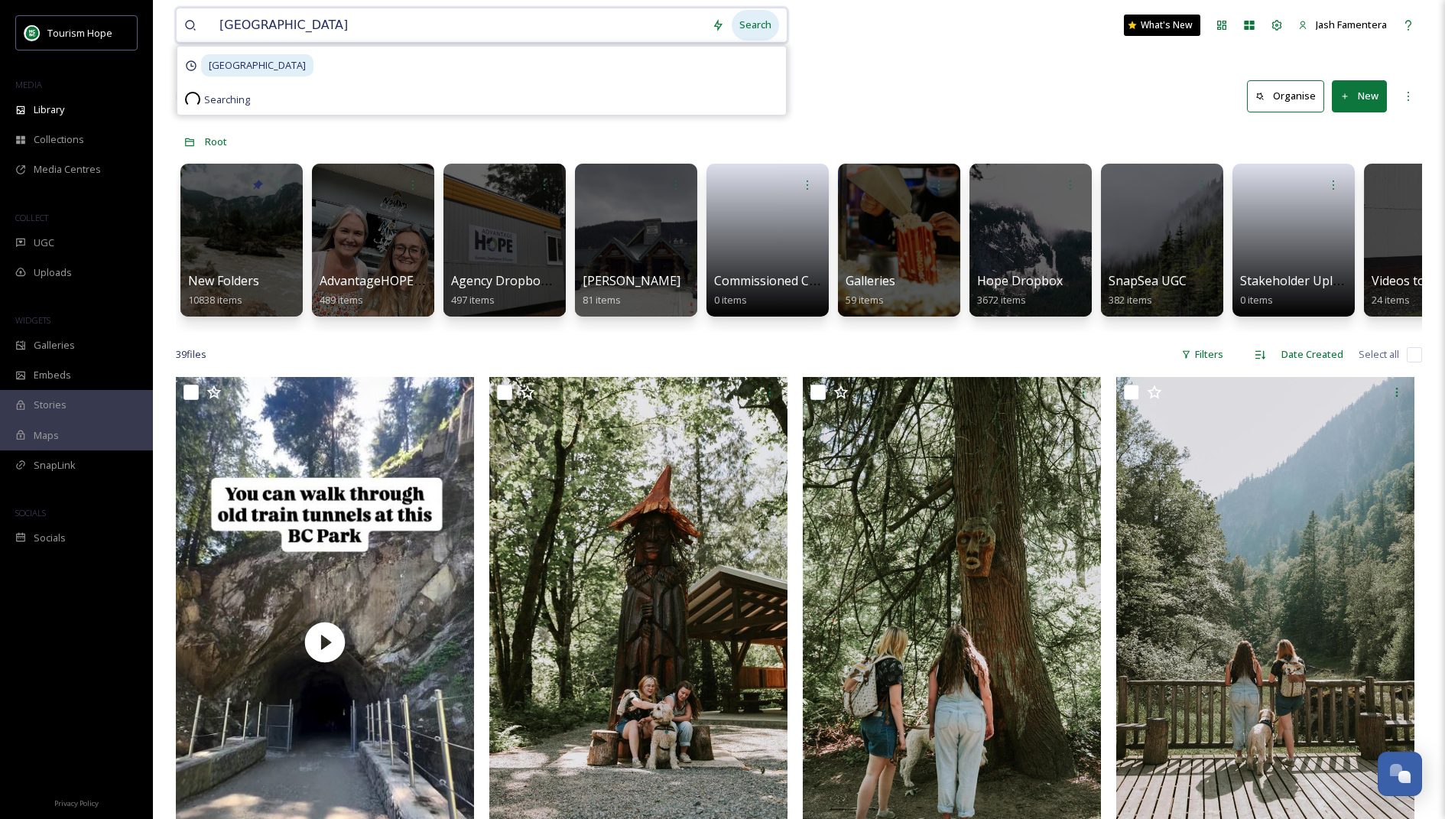
type input "[GEOGRAPHIC_DATA]"
click at [751, 28] on div "Search" at bounding box center [755, 25] width 47 height 30
